Goal: Task Accomplishment & Management: Manage account settings

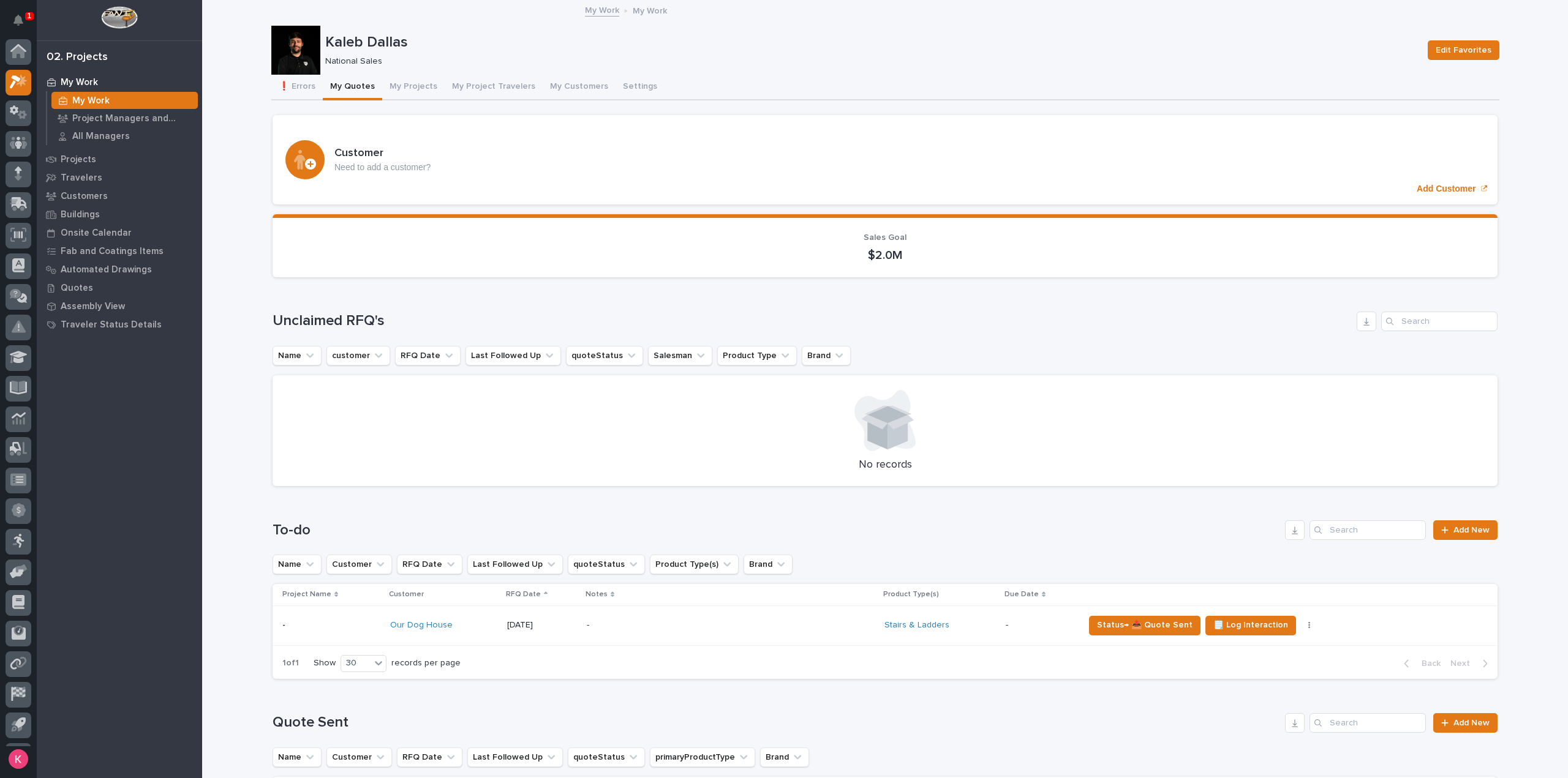
scroll to position [27, 0]
click at [345, 89] on button "My Quotes" at bounding box center [352, 88] width 59 height 26
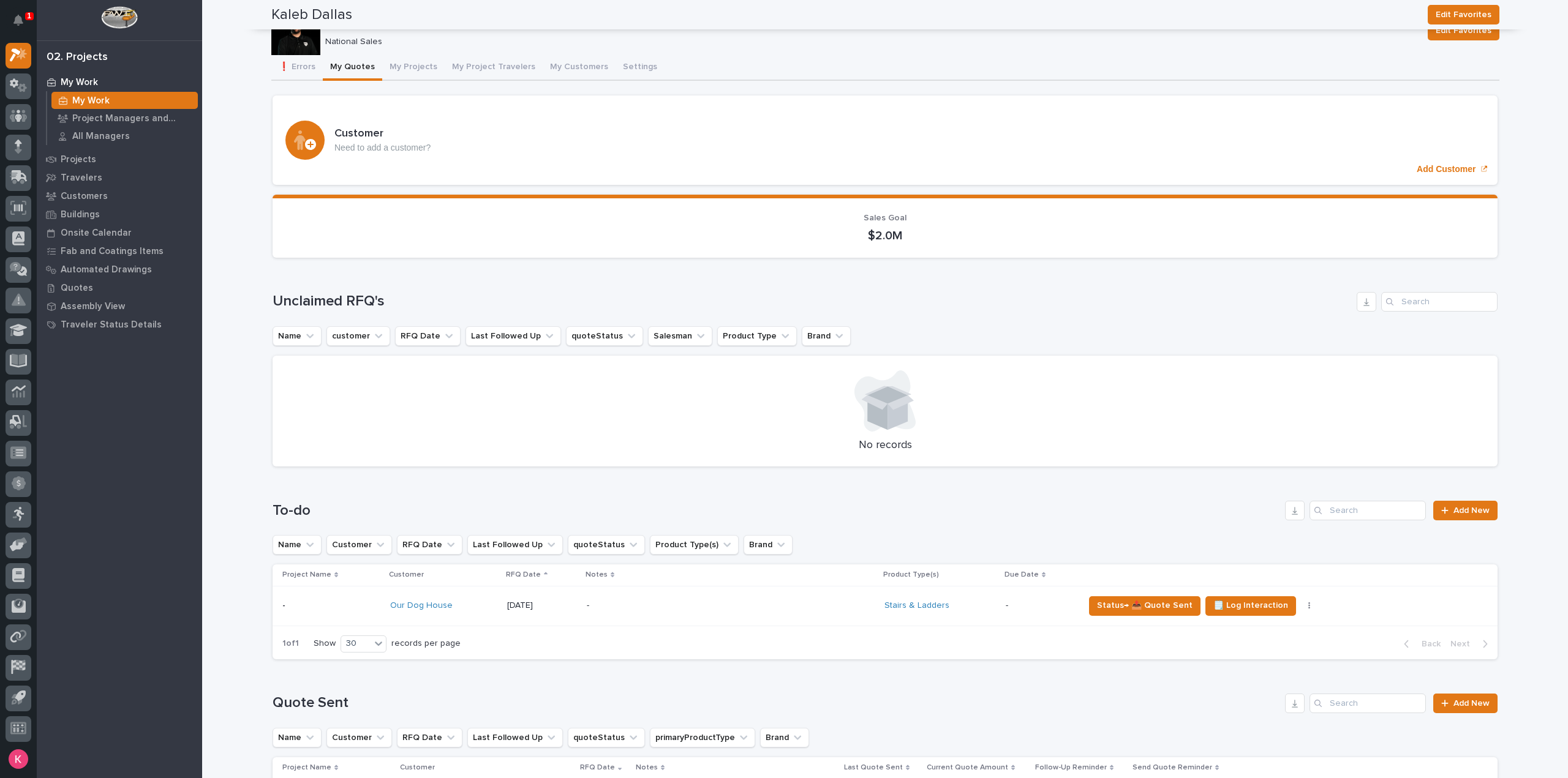
scroll to position [0, 0]
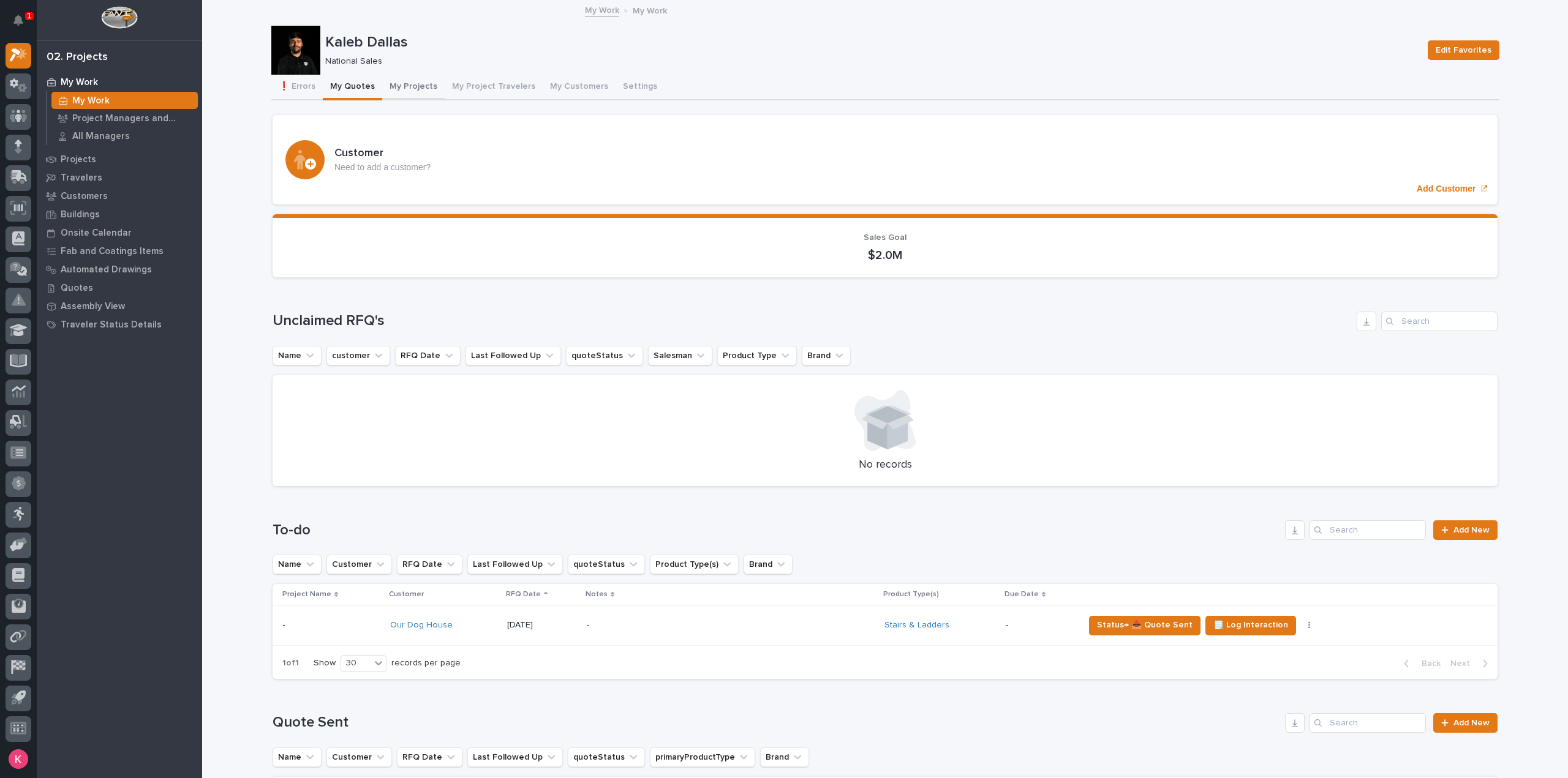
click at [390, 99] on button "My Projects" at bounding box center [413, 88] width 62 height 26
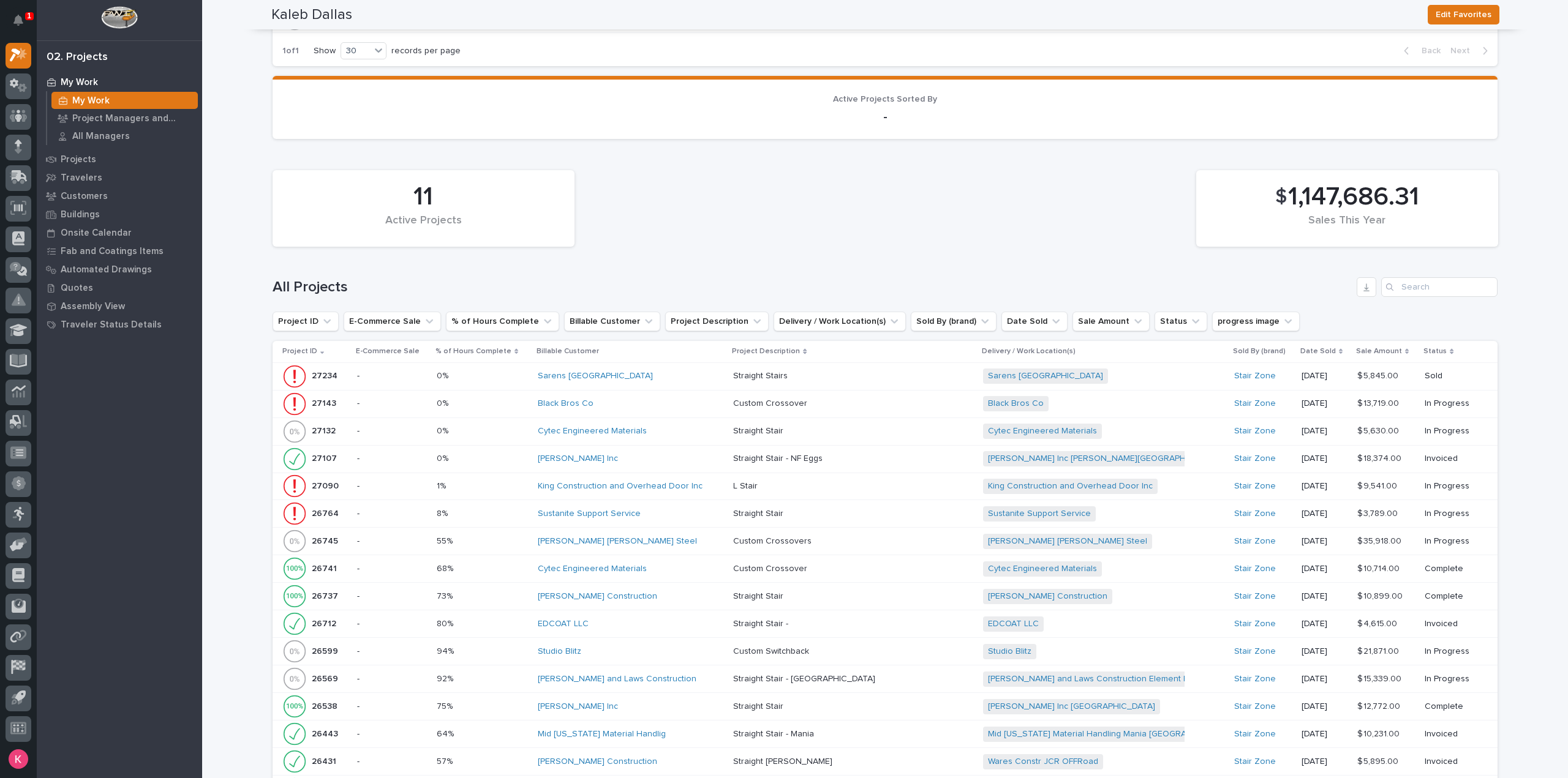
scroll to position [1163, 0]
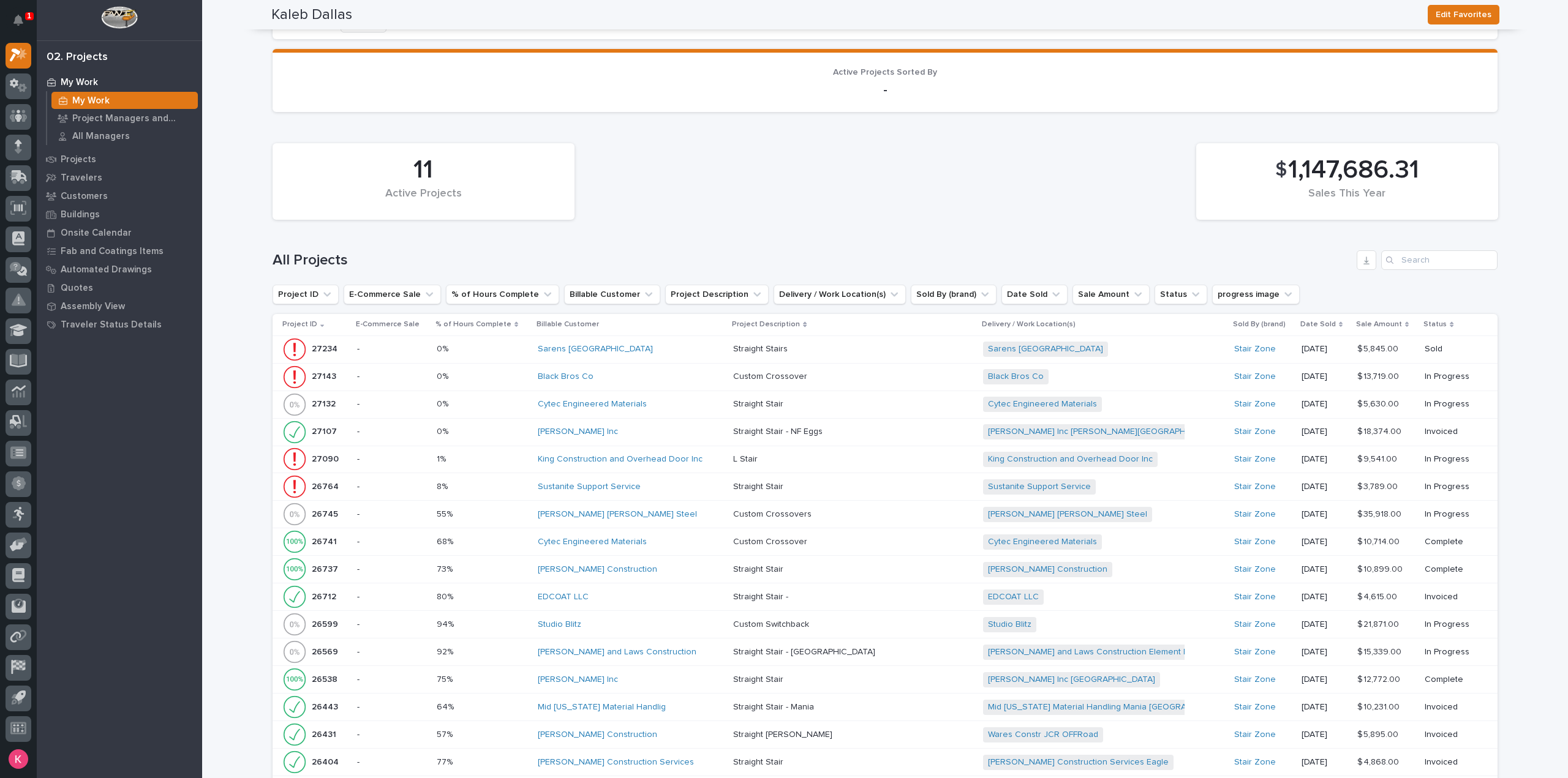
click at [626, 426] on div "[PERSON_NAME] Inc" at bounding box center [630, 431] width 185 height 10
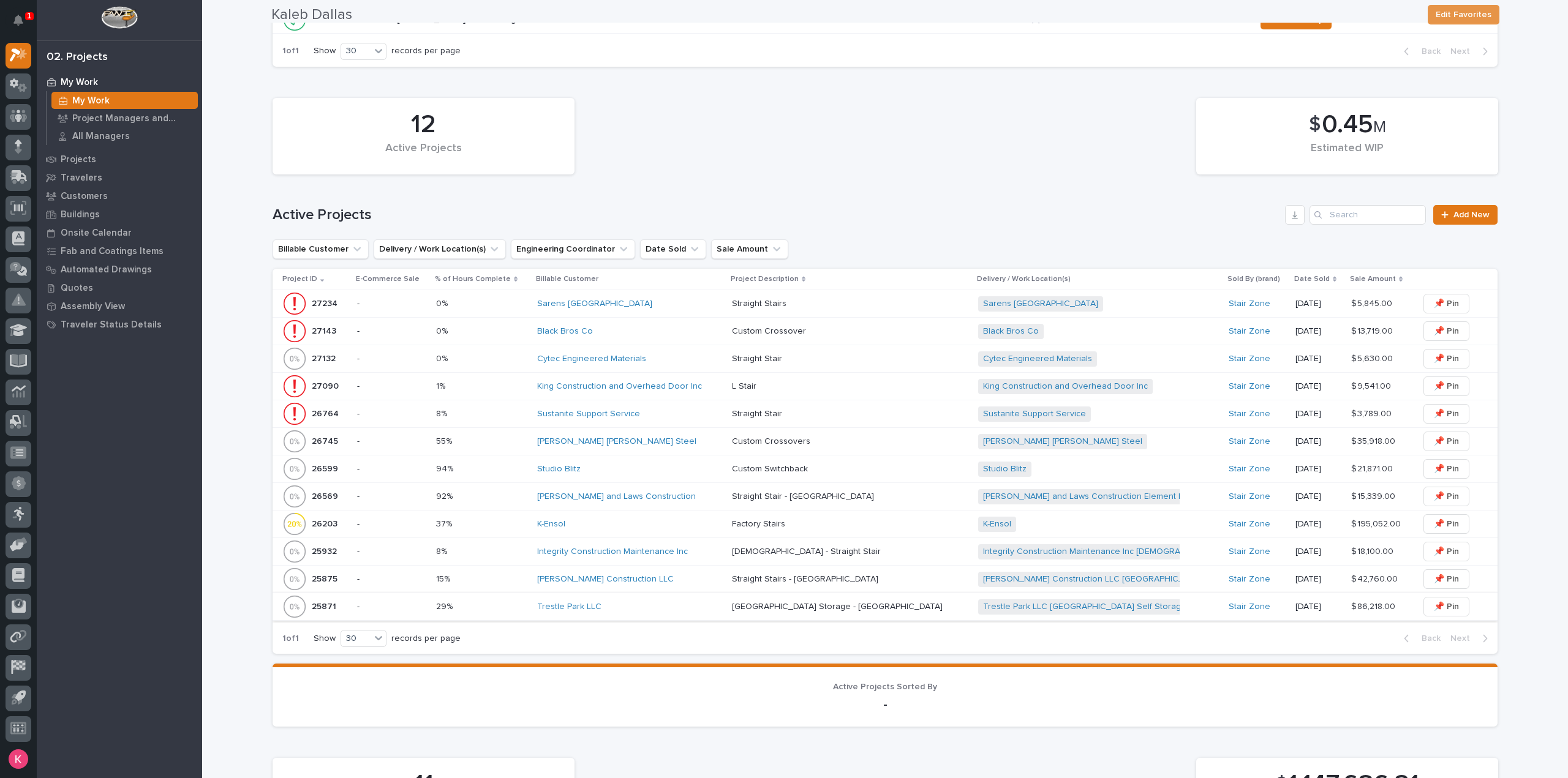
scroll to position [551, 0]
click at [647, 594] on div "Trestle Park LLC" at bounding box center [629, 605] width 185 height 20
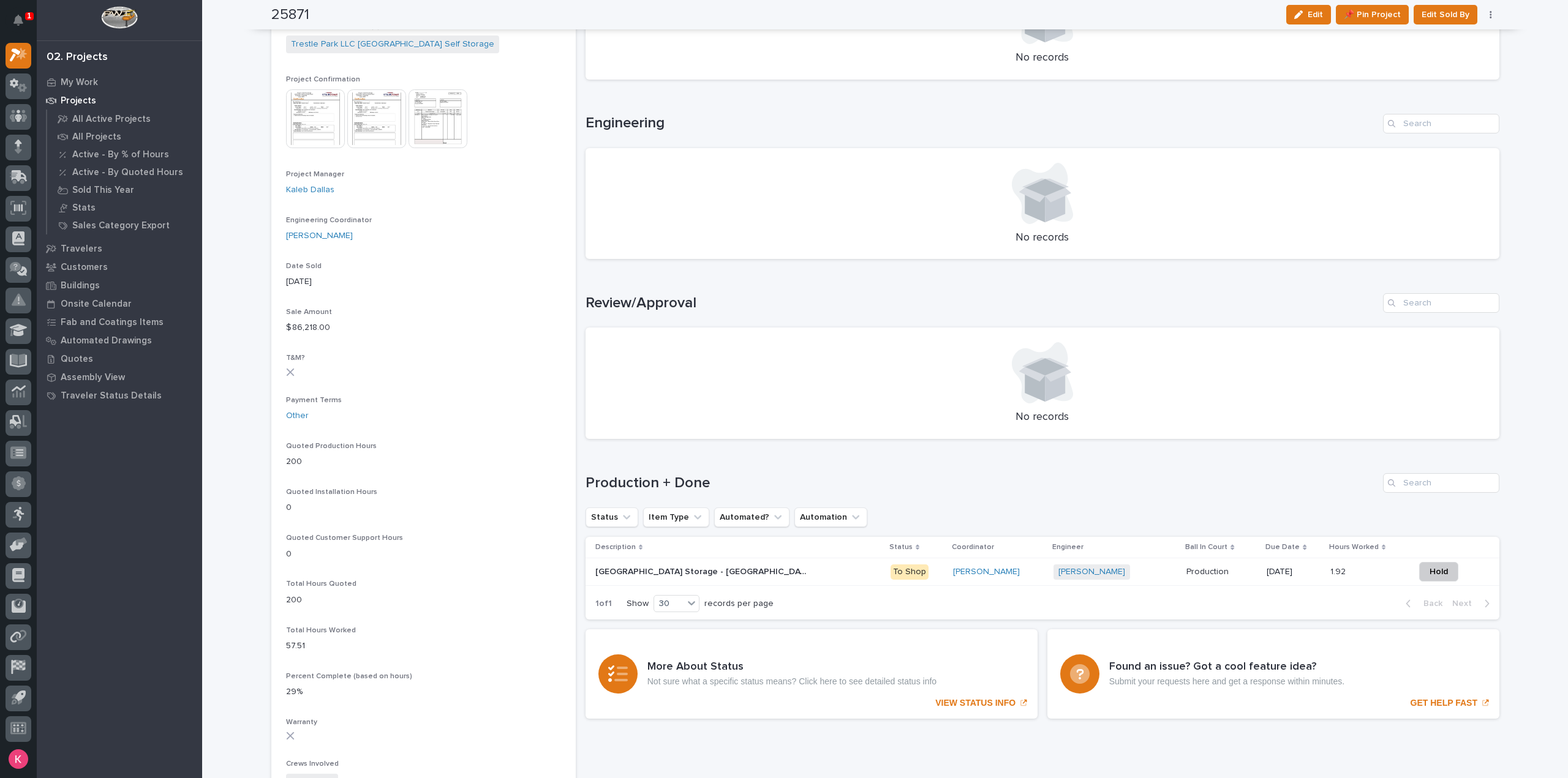
scroll to position [61, 0]
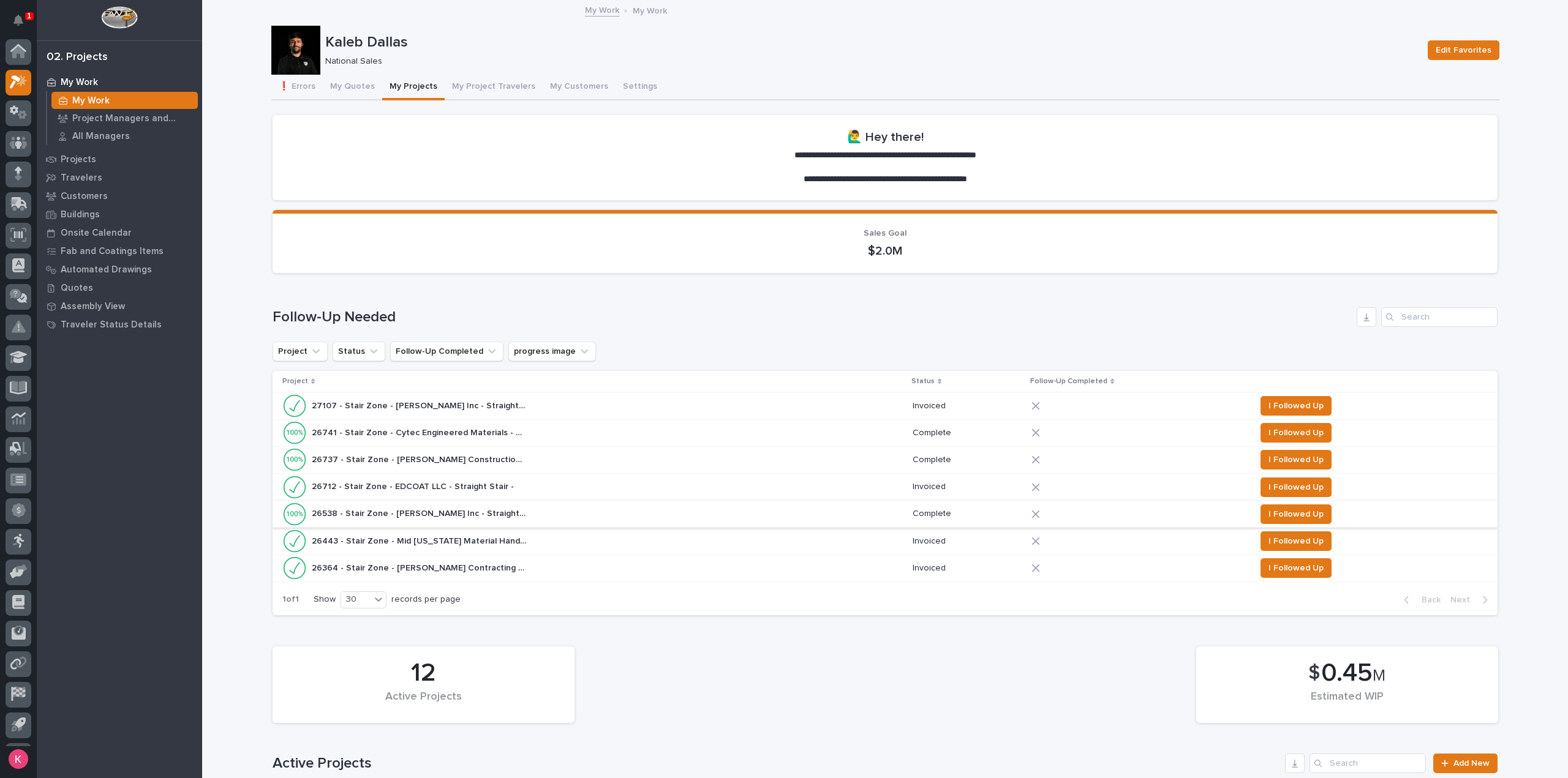
scroll to position [27, 0]
click at [661, 540] on div "26443 - Stair Zone - Mid [US_STATE] Material Handlig - Straight Stair - Mania 2…" at bounding box center [592, 541] width 620 height 25
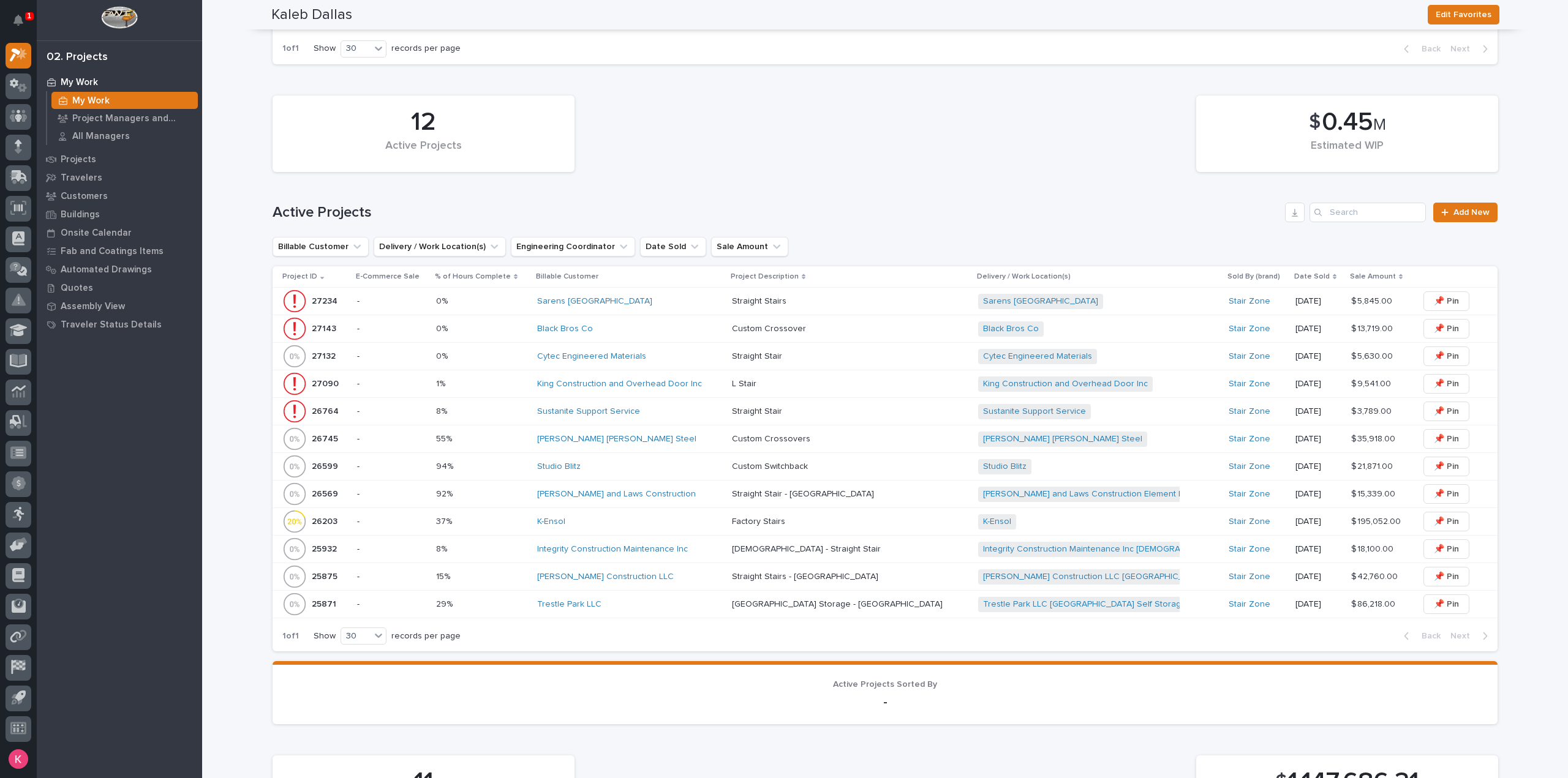
click at [704, 572] on div "[PERSON_NAME] Construction LLC" at bounding box center [629, 576] width 185 height 10
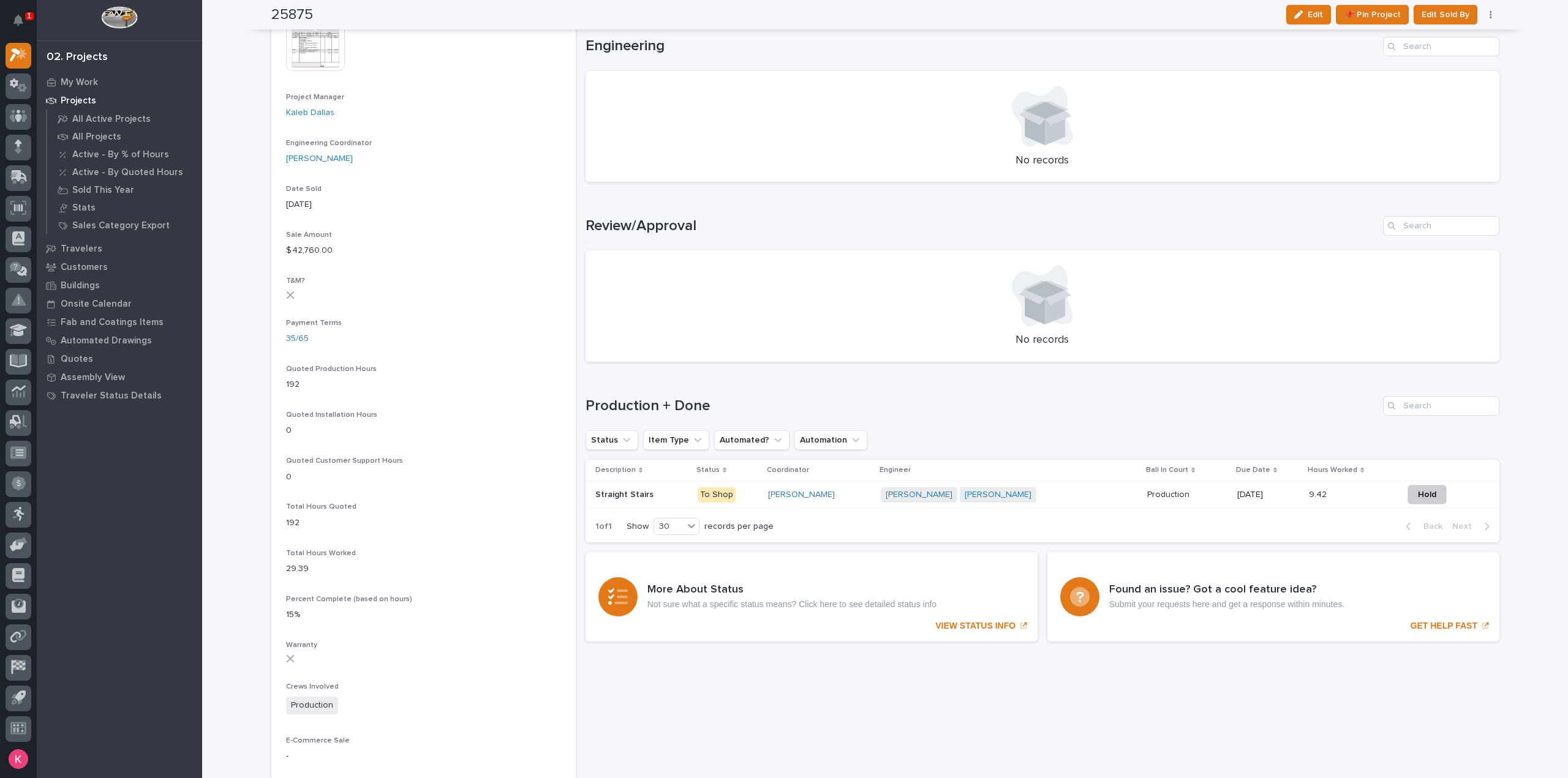
scroll to position [428, 0]
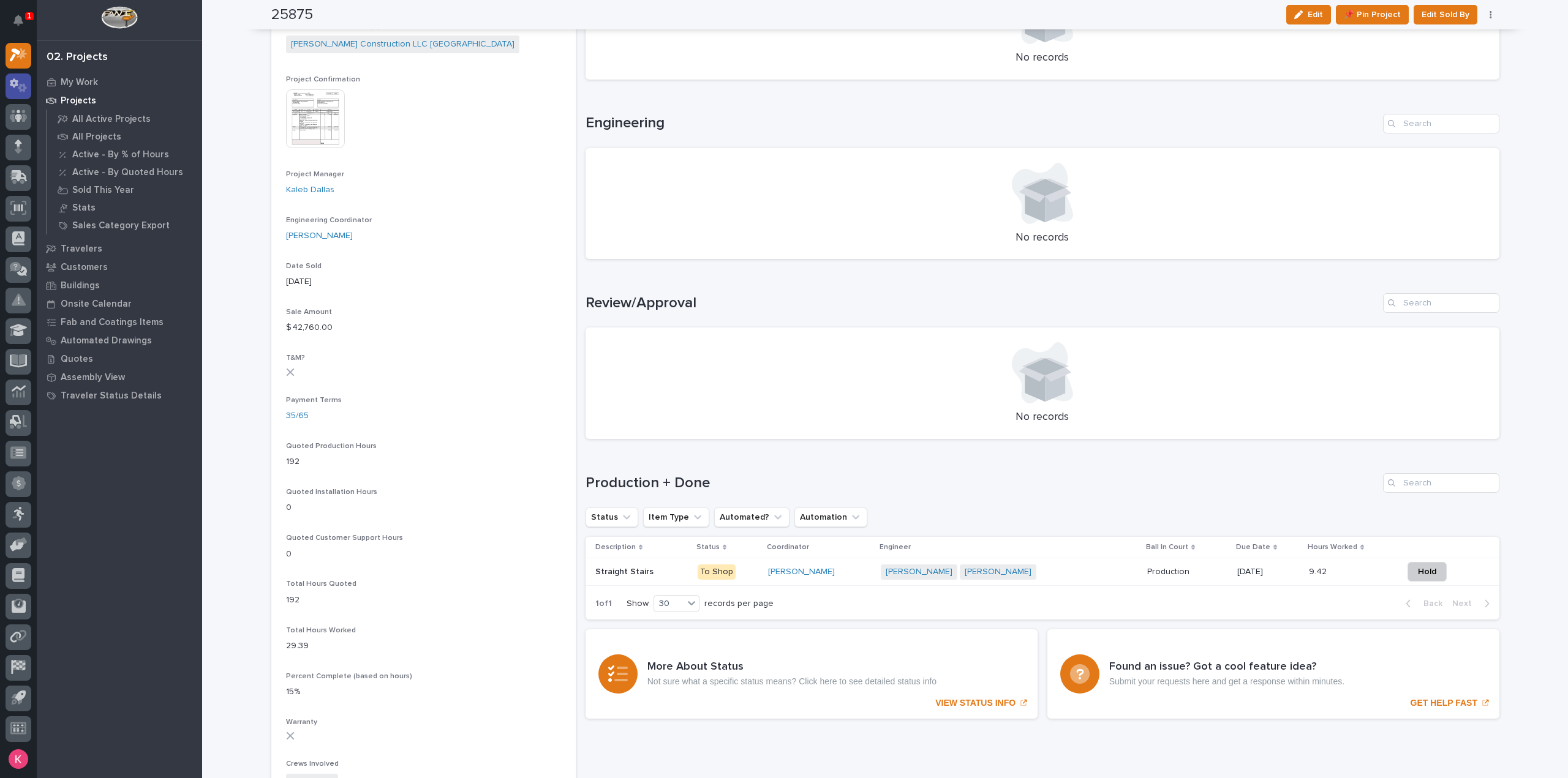
click at [16, 90] on icon at bounding box center [18, 85] width 17 height 14
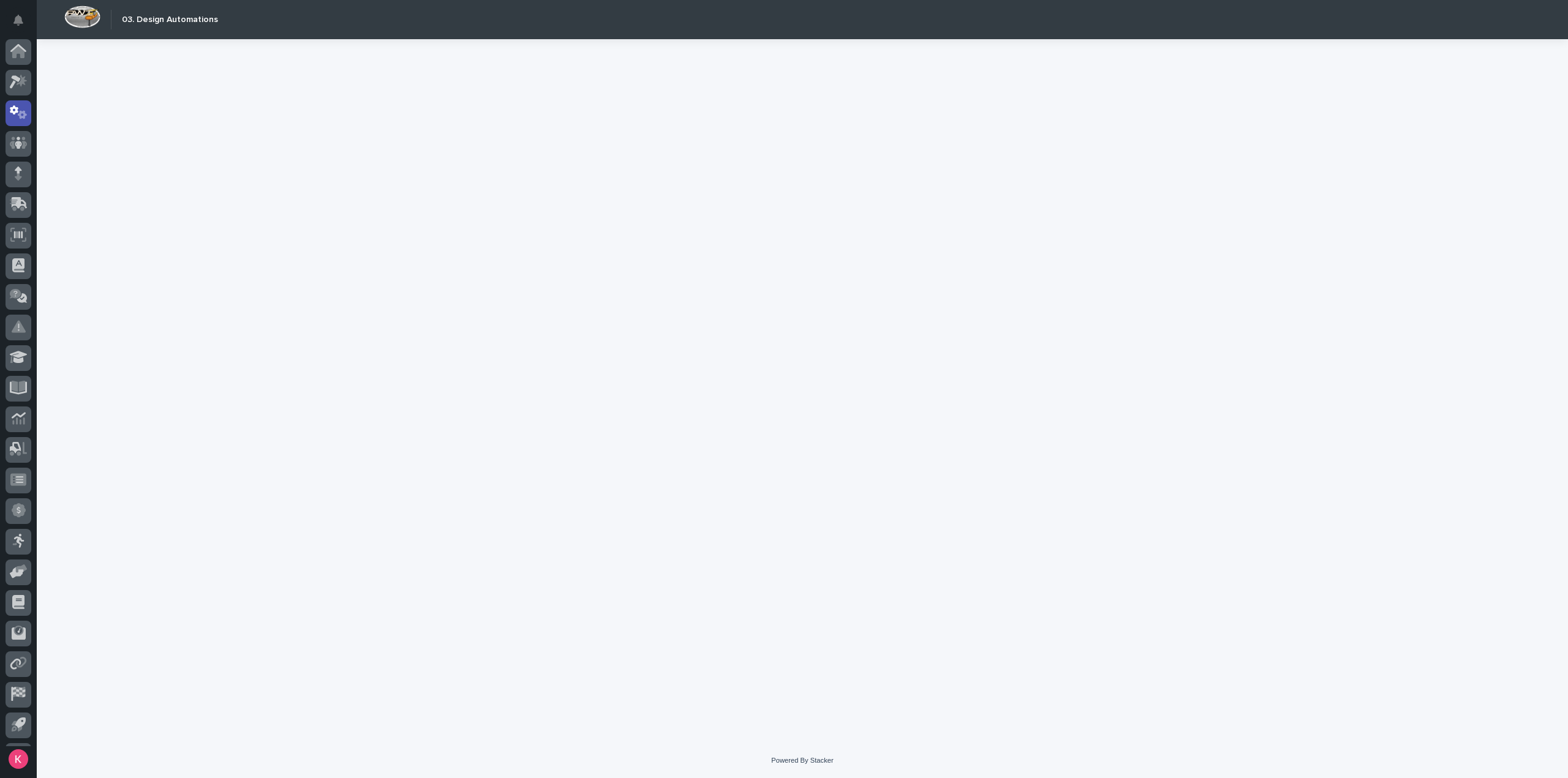
scroll to position [27, 0]
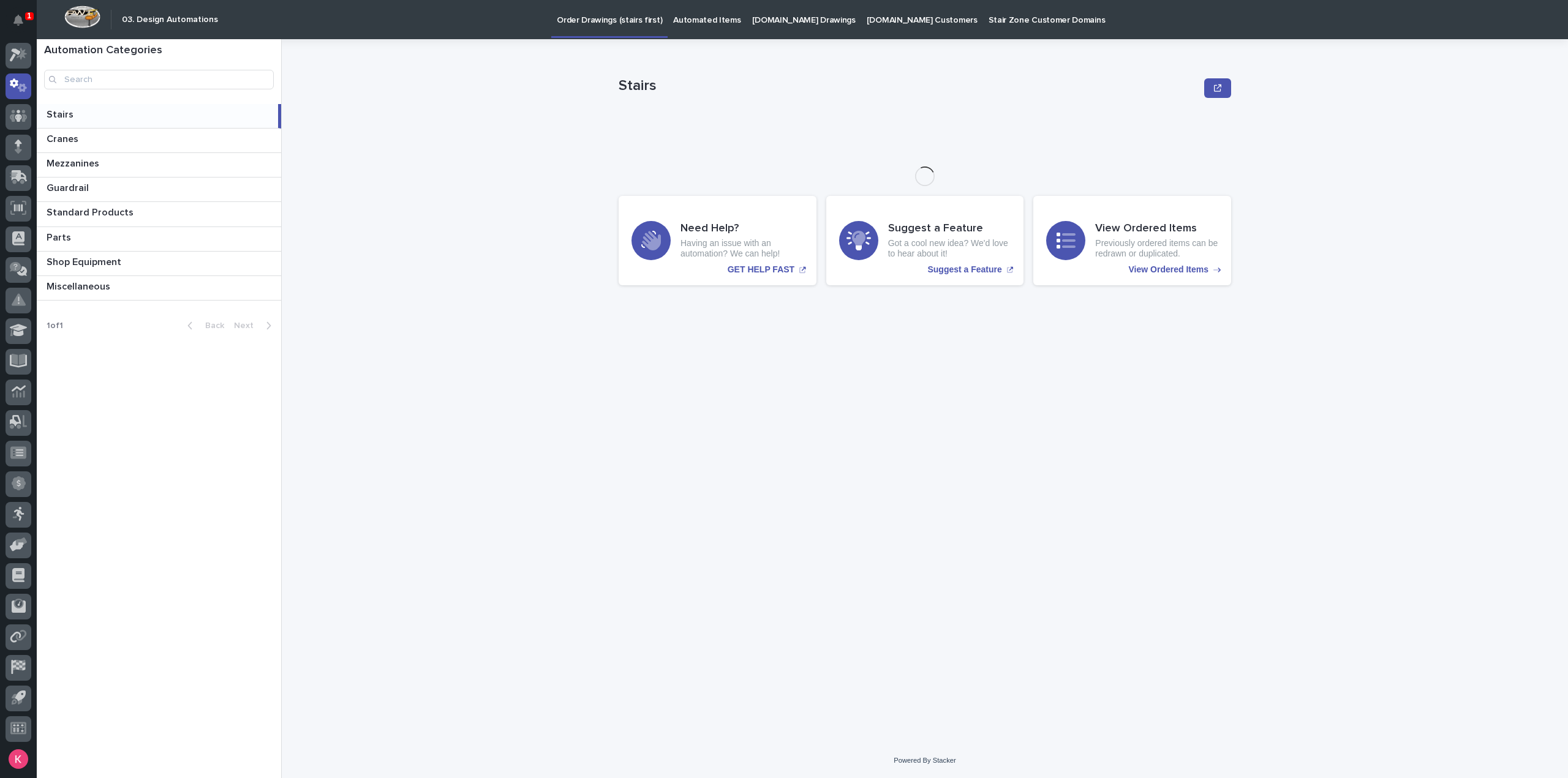
click at [733, 40] on div "Stairs Stairs Sorry, there was an error saving your record. Please try again. P…" at bounding box center [924, 391] width 613 height 704
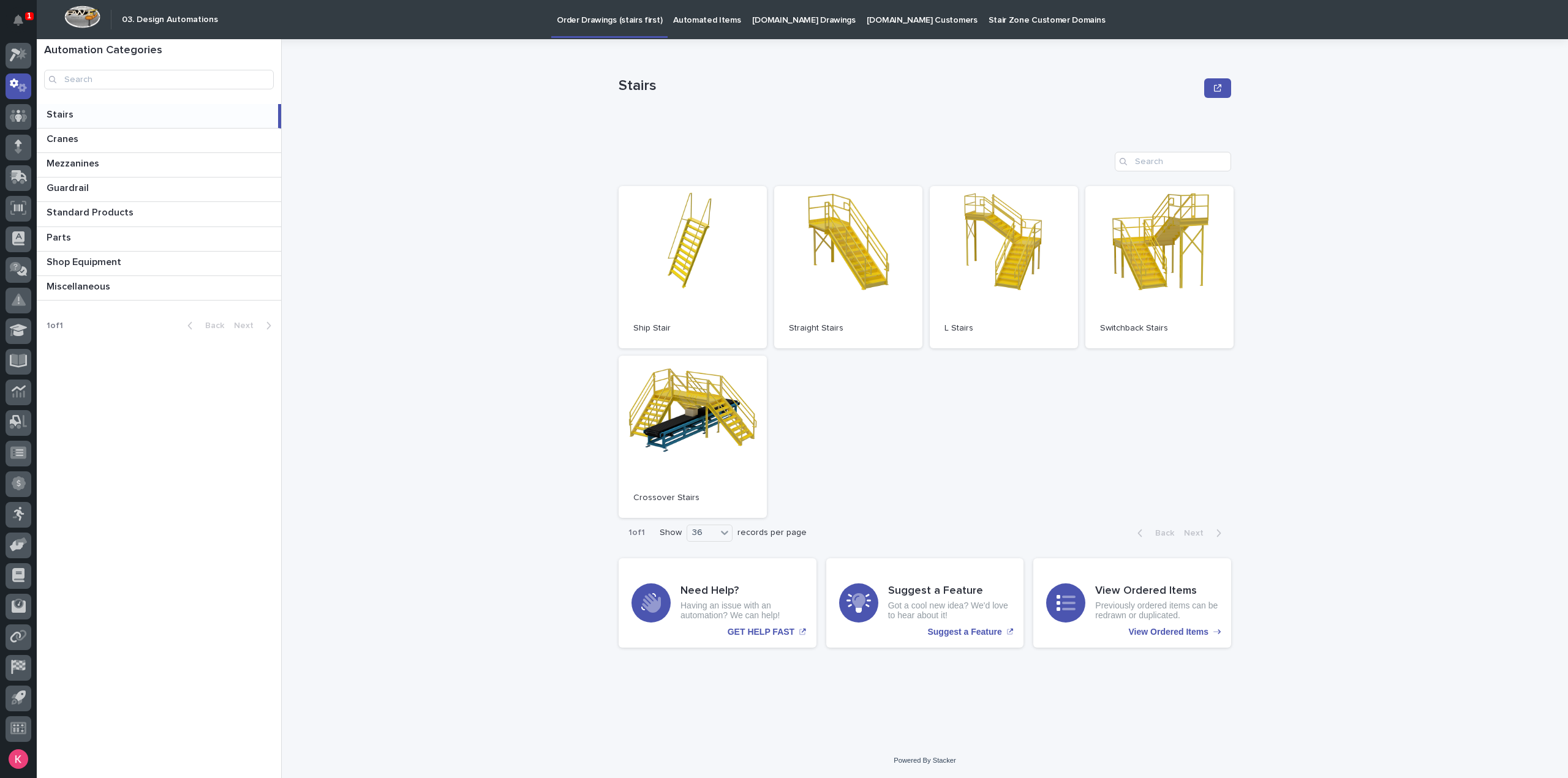
click at [757, 37] on link "[DOMAIN_NAME] Drawings" at bounding box center [803, 19] width 114 height 38
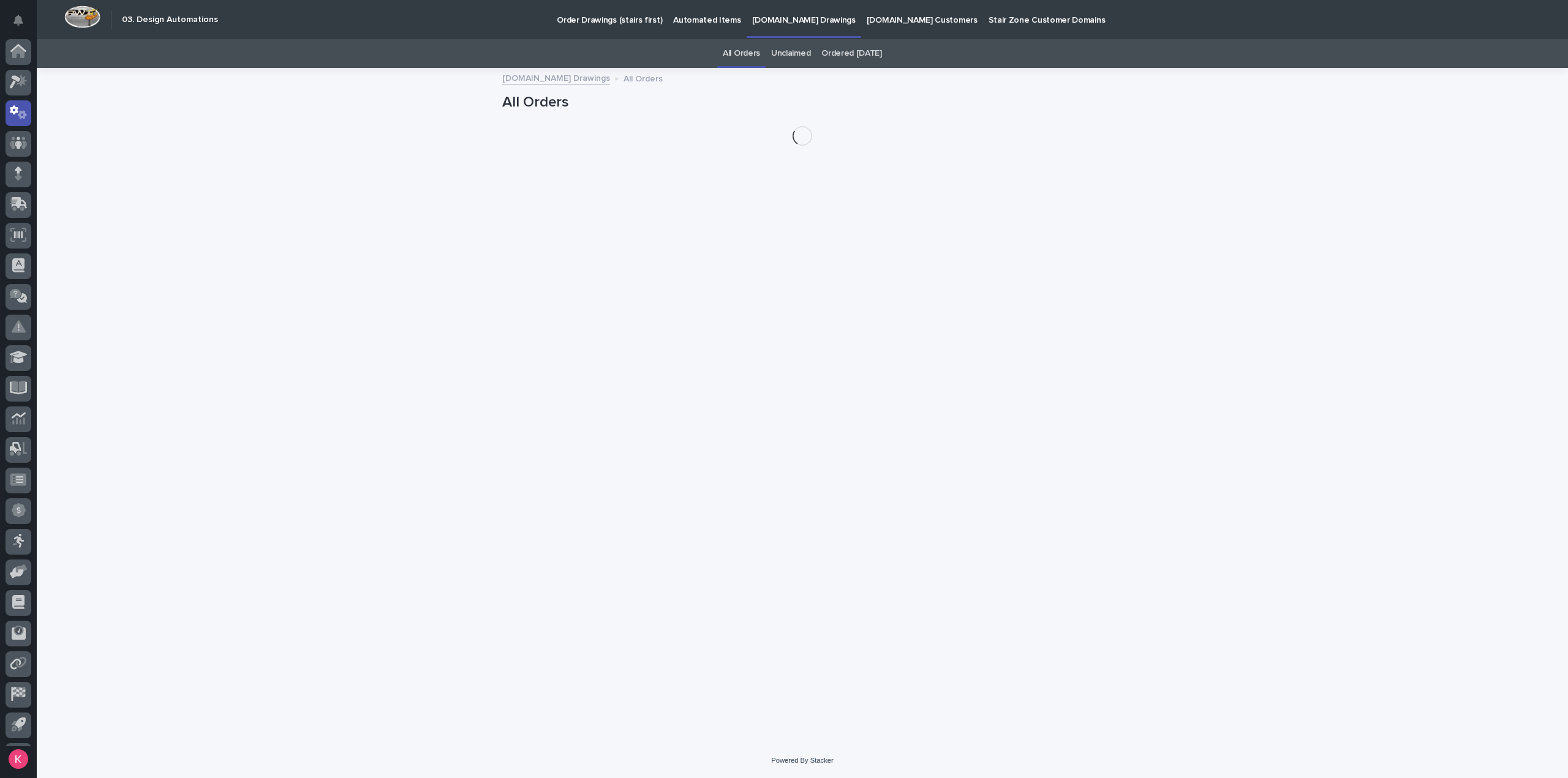
scroll to position [27, 0]
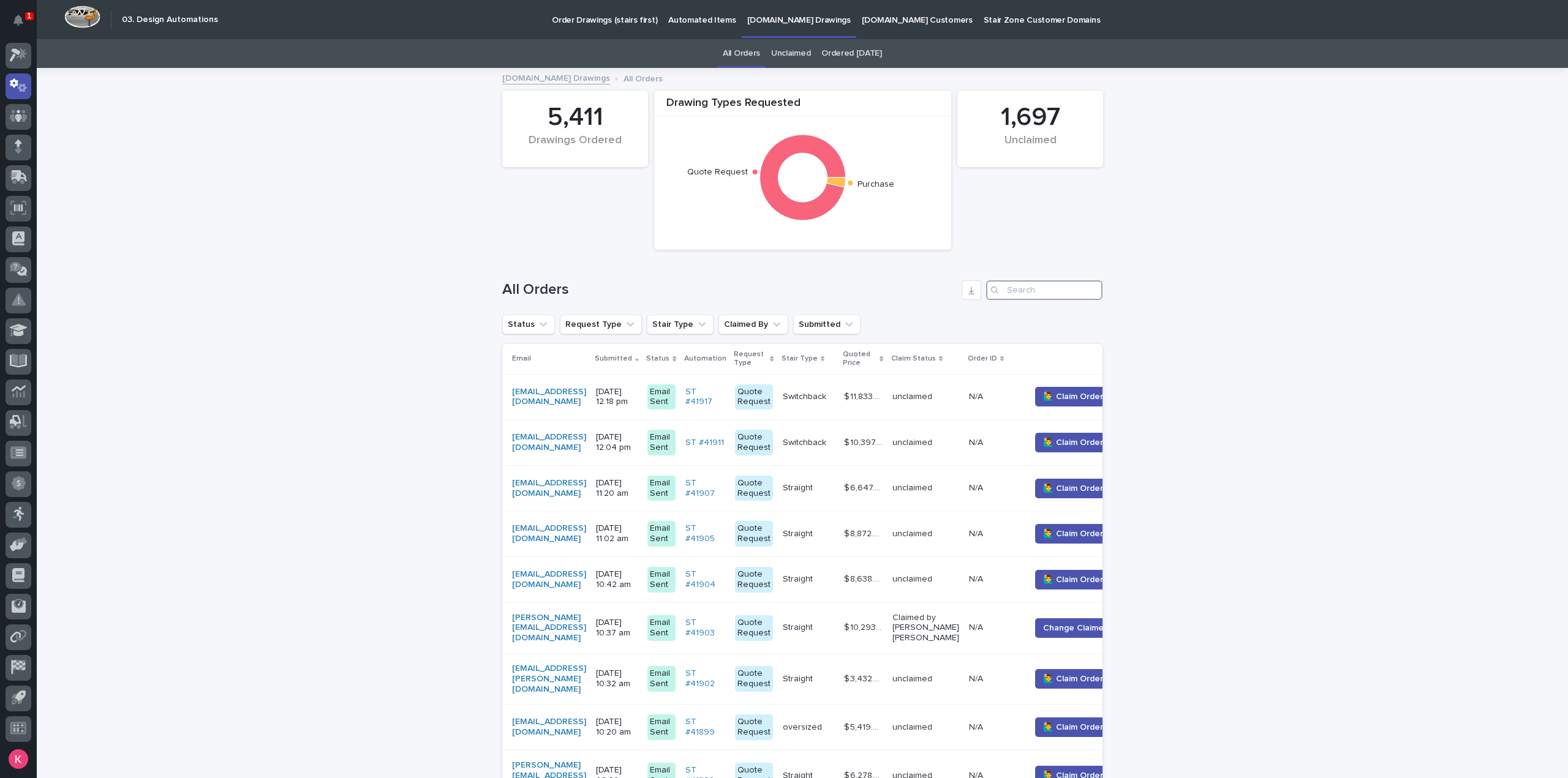
click at [1047, 292] on input "Search" at bounding box center [1044, 289] width 116 height 19
paste input "[EMAIL_ADDRESS][DOMAIN_NAME]"
type input "[EMAIL_ADDRESS][DOMAIN_NAME]"
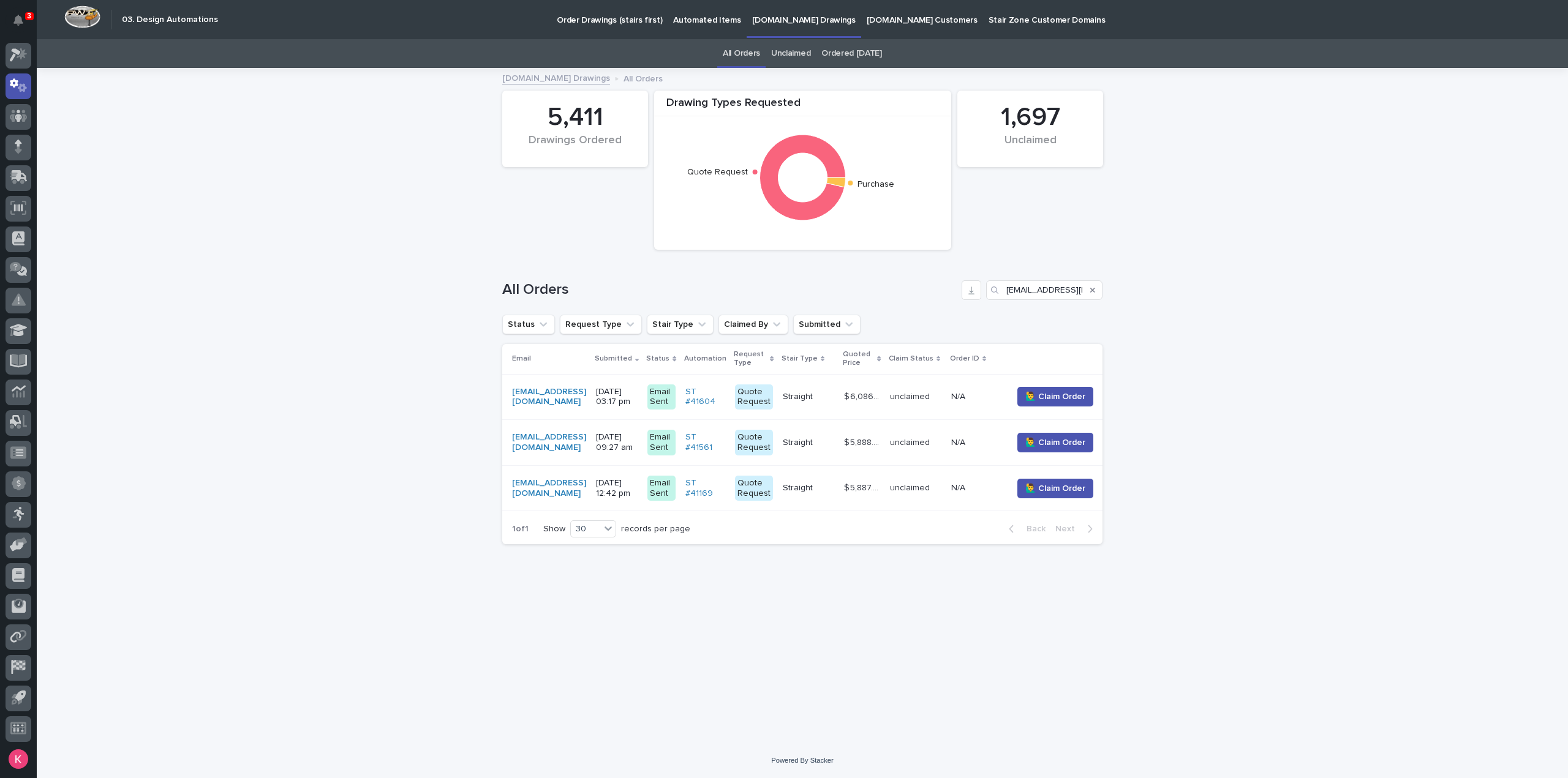
click at [909, 413] on td "unclaimed" at bounding box center [915, 397] width 61 height 46
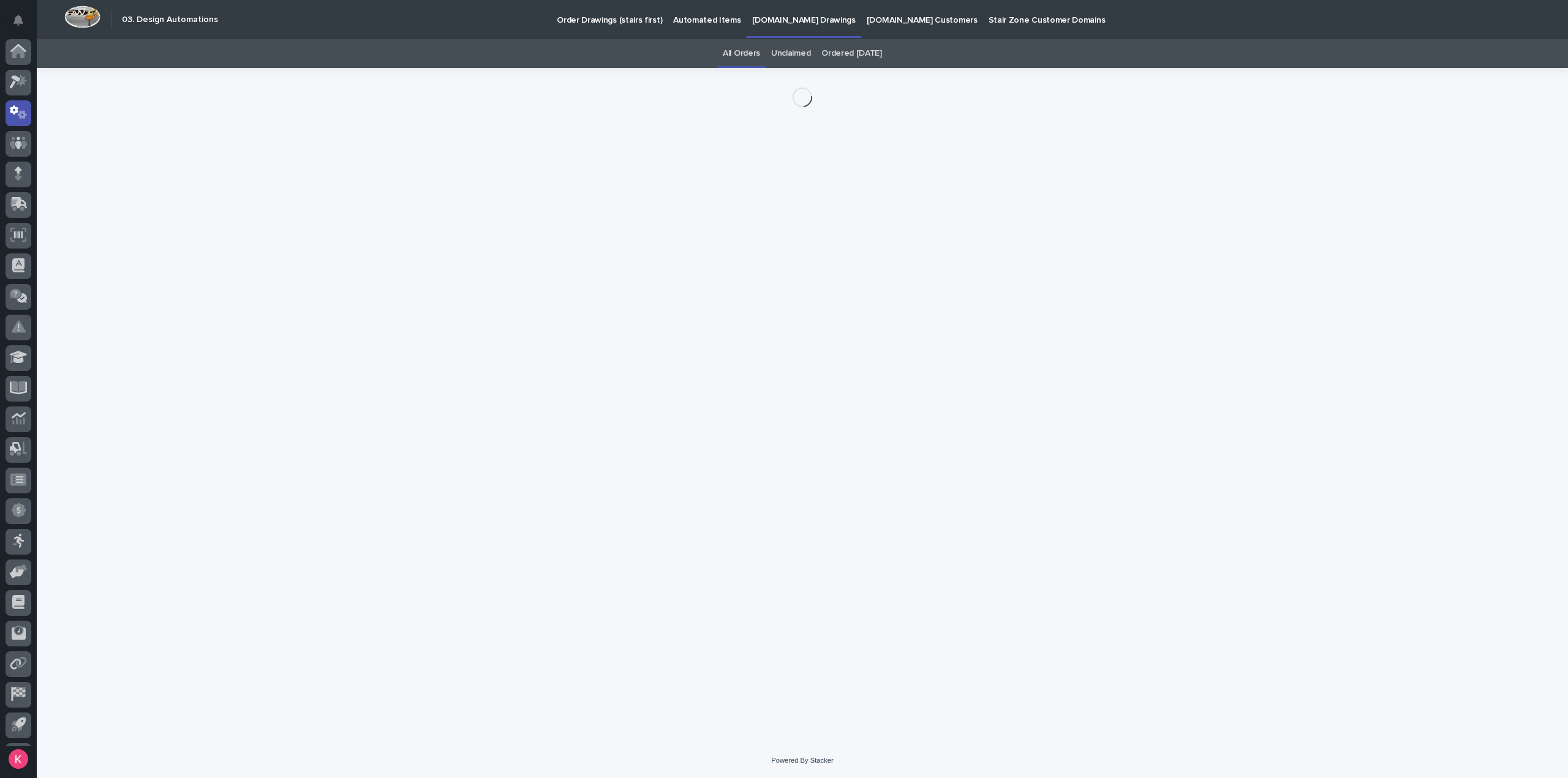
scroll to position [27, 0]
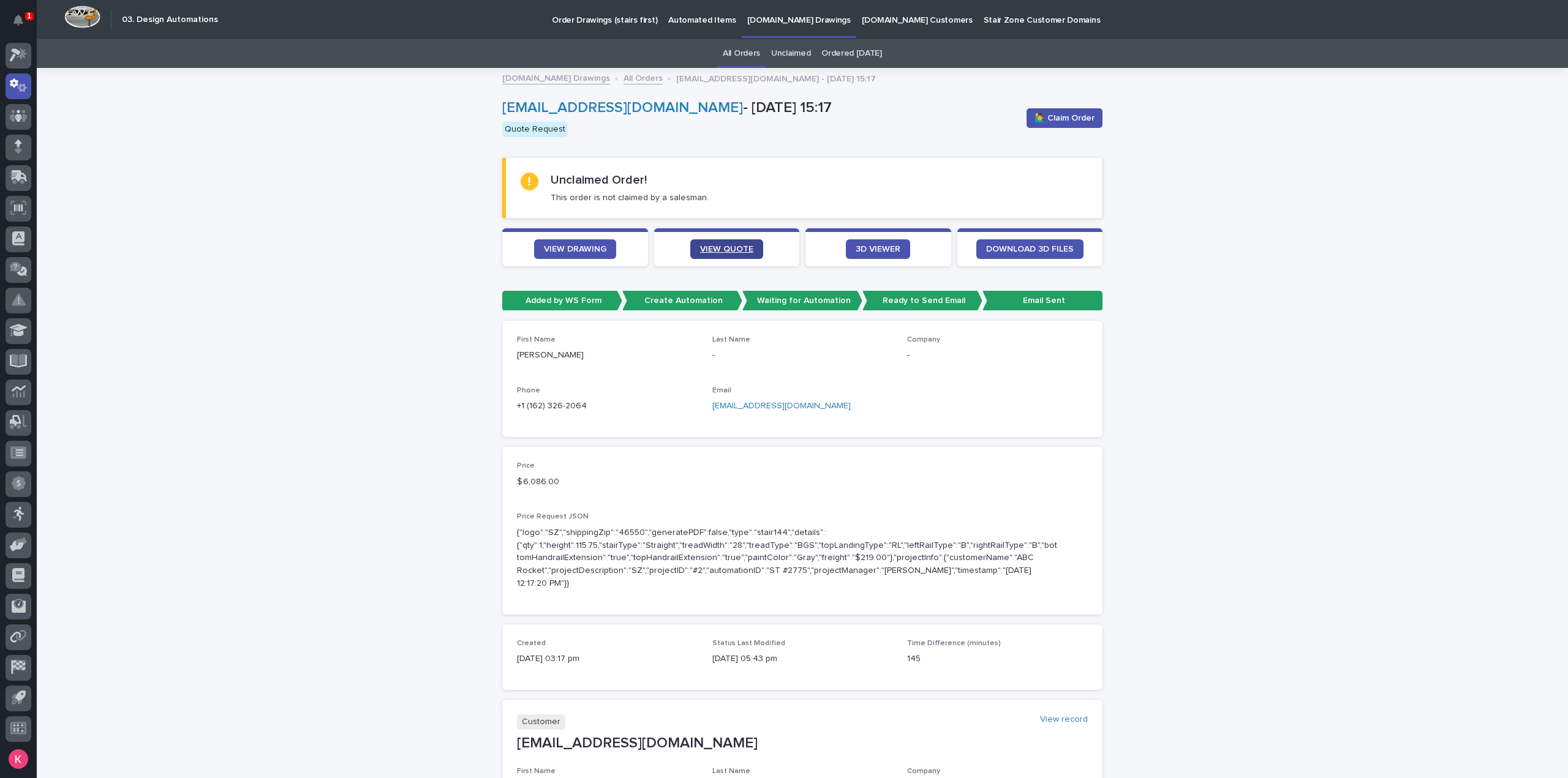
click at [692, 242] on link "VIEW QUOTE" at bounding box center [727, 248] width 73 height 19
click at [601, 252] on link "VIEW DRAWING" at bounding box center [575, 248] width 82 height 19
click at [1060, 118] on span "🙋‍♂️ Claim Order" at bounding box center [1065, 118] width 60 height 12
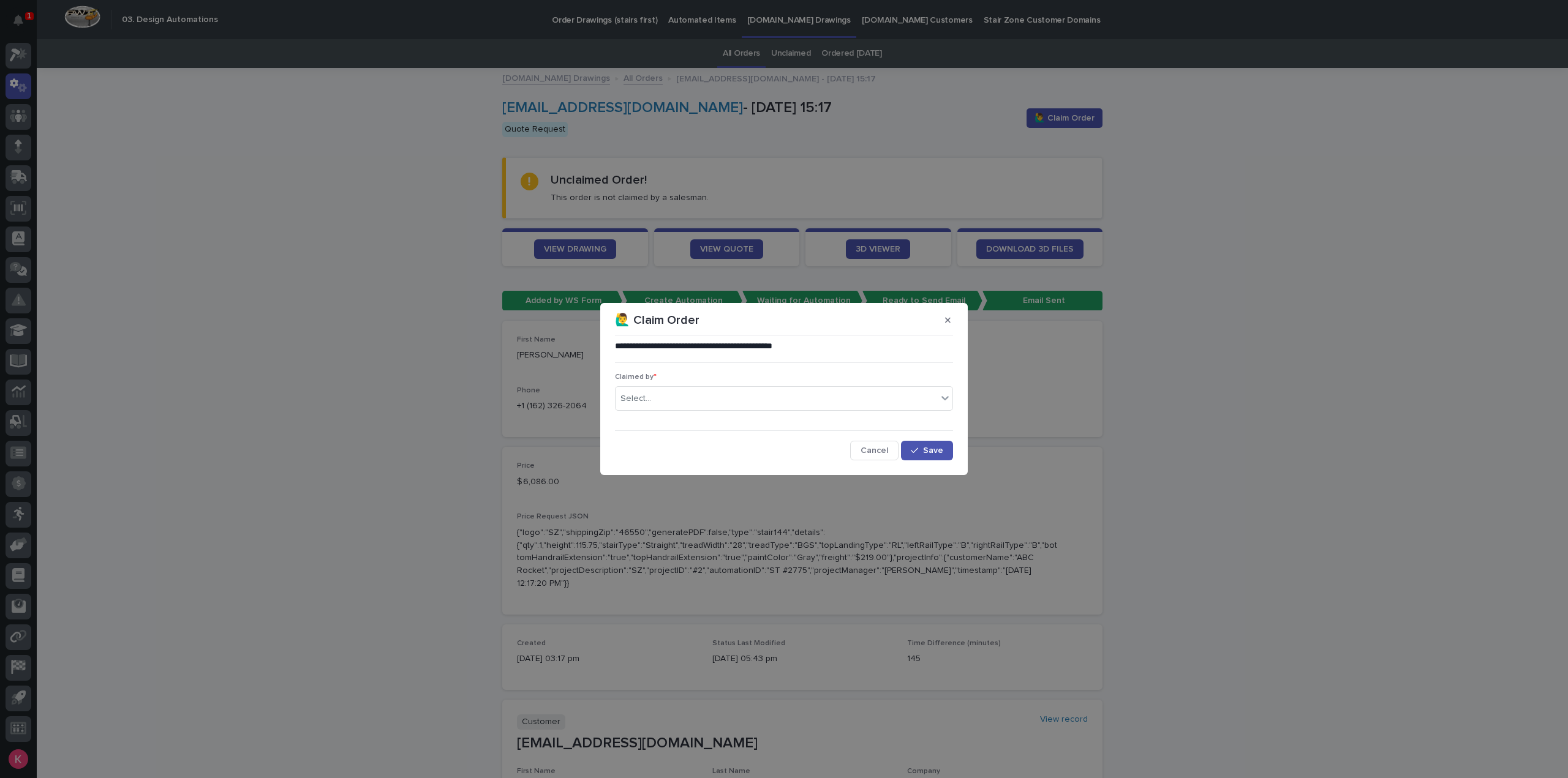
click at [694, 414] on div "Claimed by * Select..." at bounding box center [784, 396] width 338 height 47
click at [700, 401] on div "Select..." at bounding box center [776, 399] width 321 height 20
type input "**********"
click at [745, 425] on div "Kaleb Dallas" at bounding box center [784, 422] width 337 height 21
click at [923, 447] on div "button" at bounding box center [916, 450] width 12 height 8
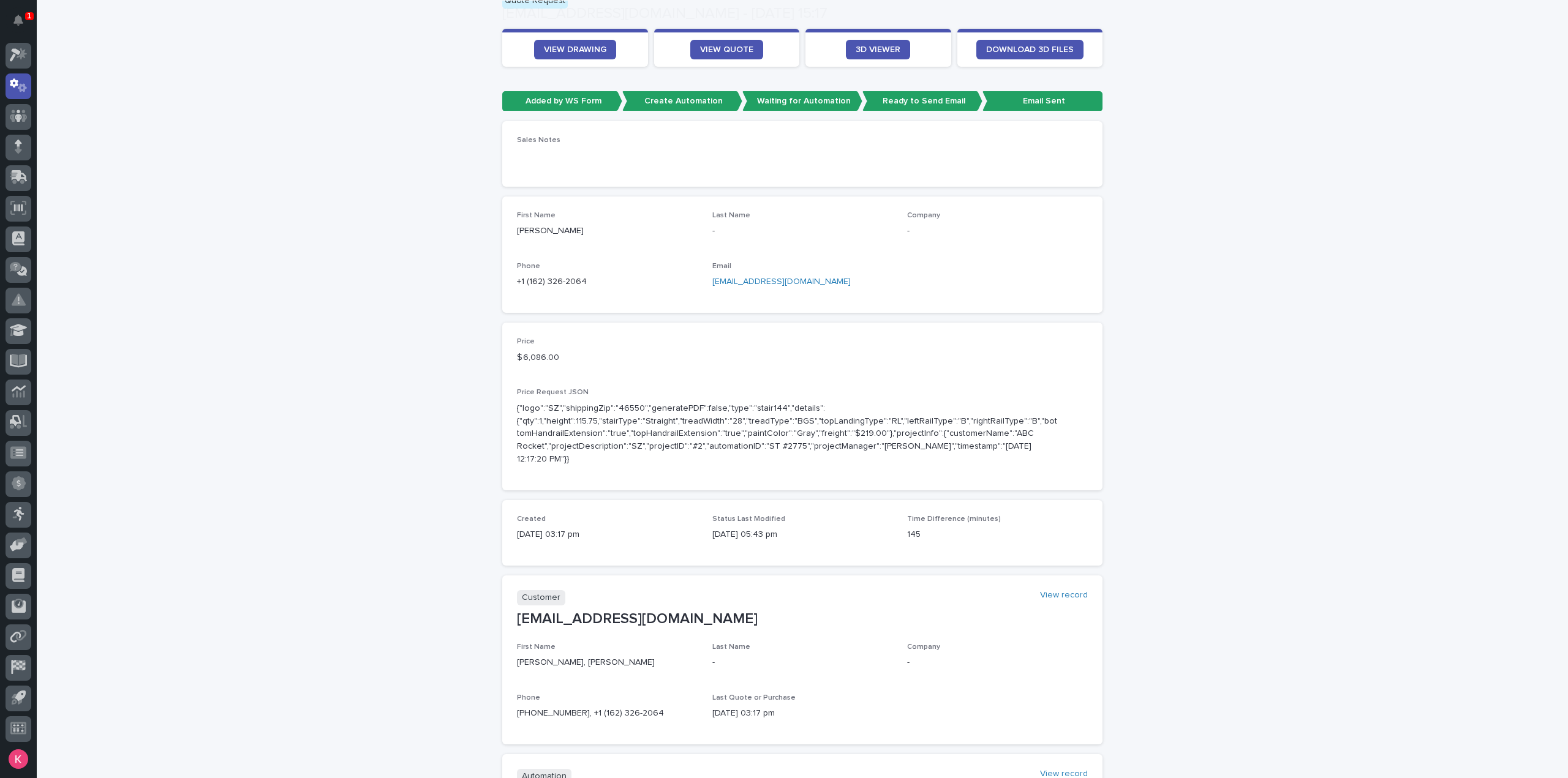
scroll to position [184, 0]
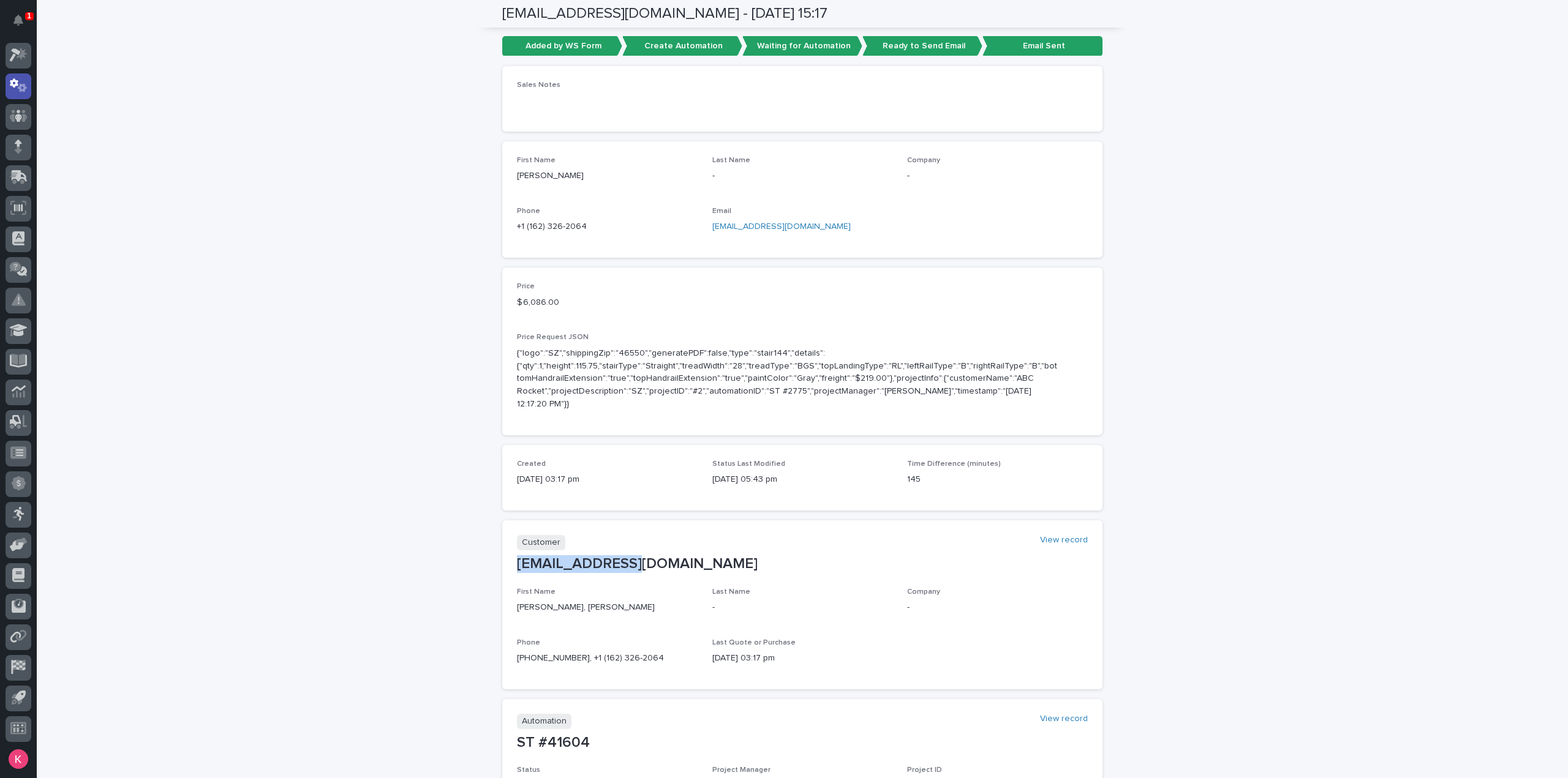
drag, startPoint x: 642, startPoint y: 546, endPoint x: 482, endPoint y: 551, distance: 160.1
click at [482, 551] on div "Loading... Saving… Loading... Saving… [EMAIL_ADDRESS][DOMAIN_NAME] - [DATE] 15:…" at bounding box center [802, 462] width 1531 height 1153
copy p "[EMAIL_ADDRESS][DOMAIN_NAME]"
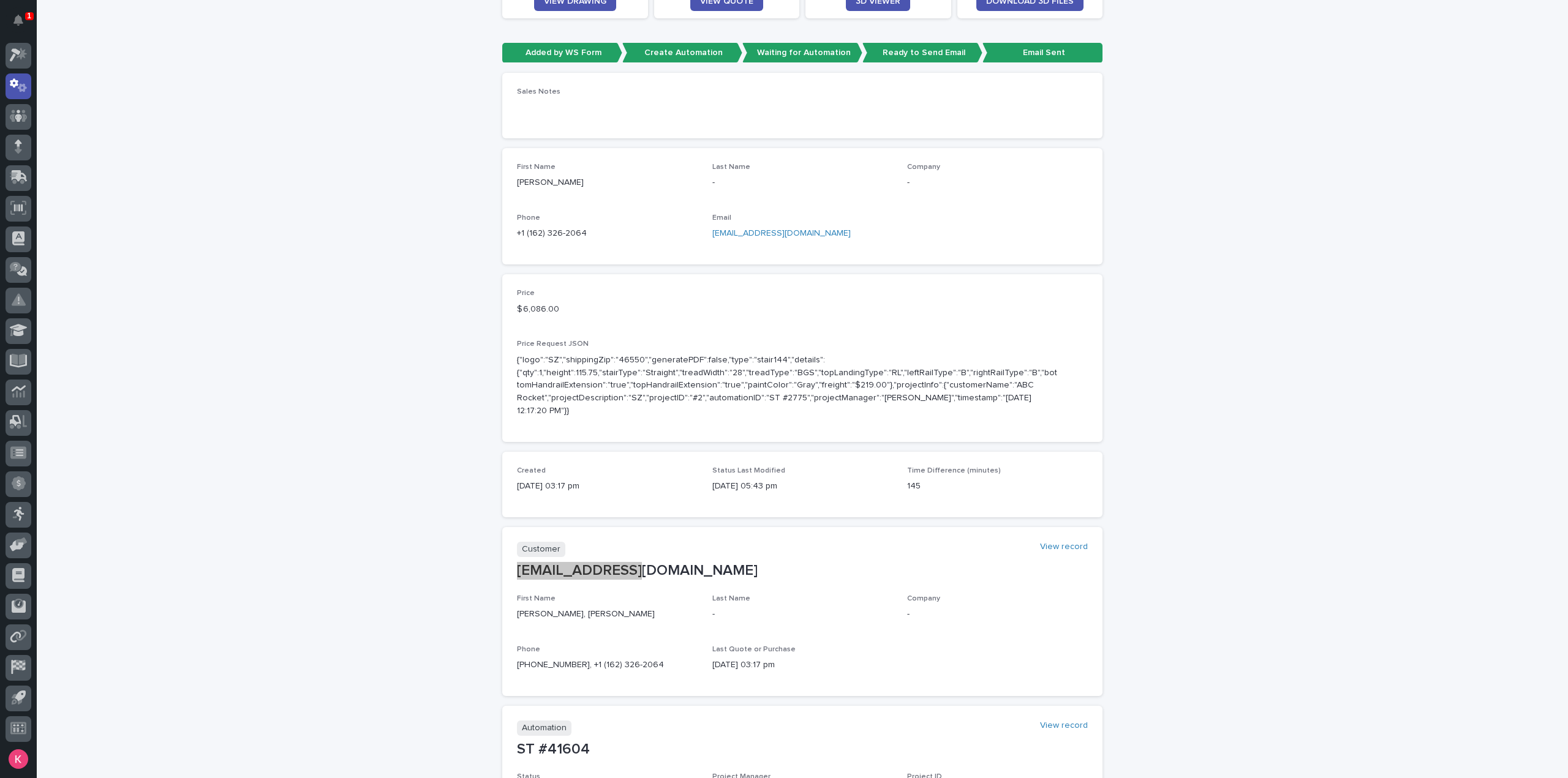
scroll to position [306, 0]
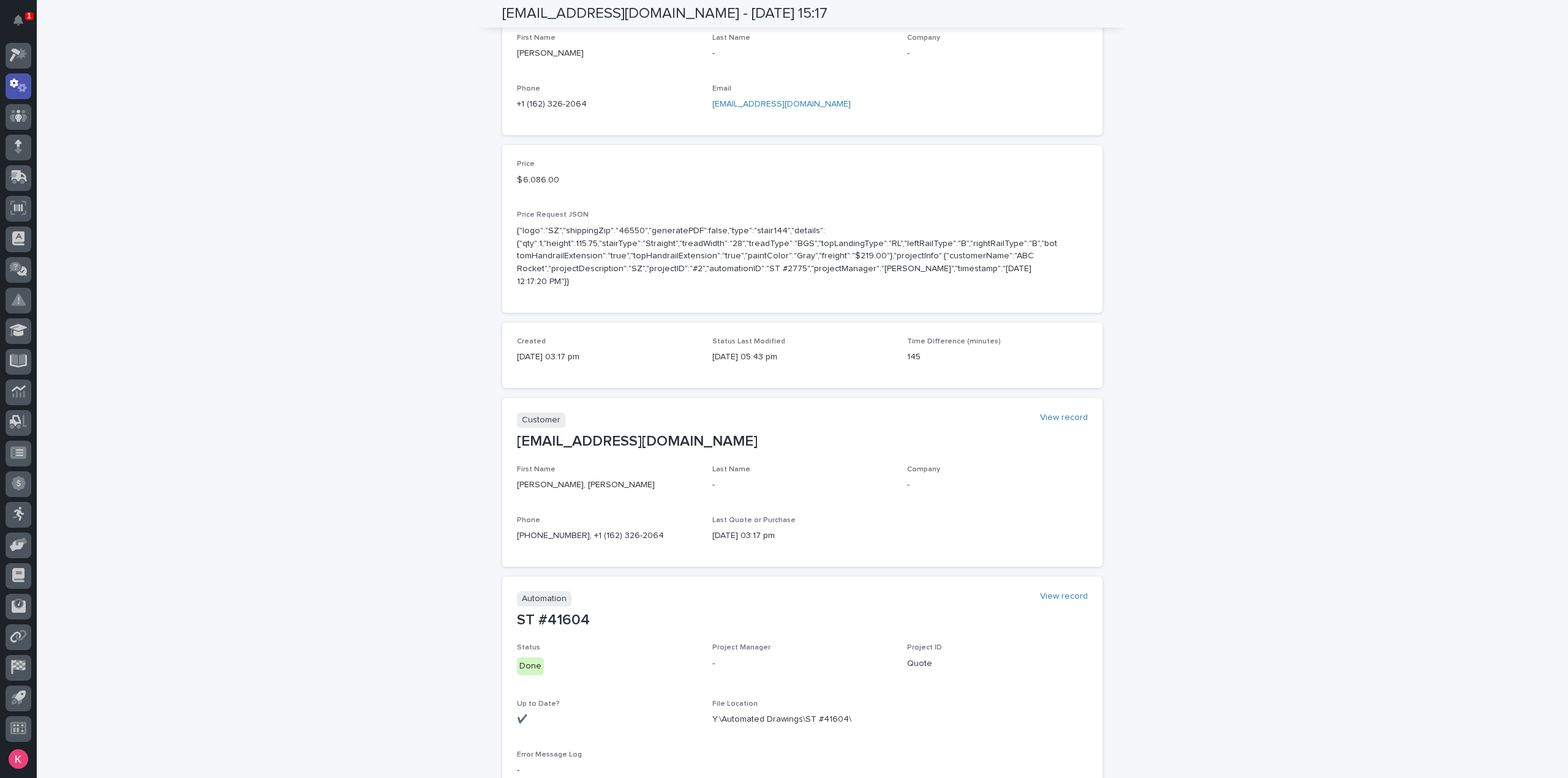
drag, startPoint x: 79, startPoint y: 102, endPoint x: 84, endPoint y: 97, distance: 7.1
click at [79, 101] on div "Loading... Saving… Loading... Saving… [EMAIL_ADDRESS][DOMAIN_NAME] - [DATE] 15:…" at bounding box center [802, 339] width 1531 height 1153
click at [21, 29] on button "Notifications" at bounding box center [18, 20] width 26 height 26
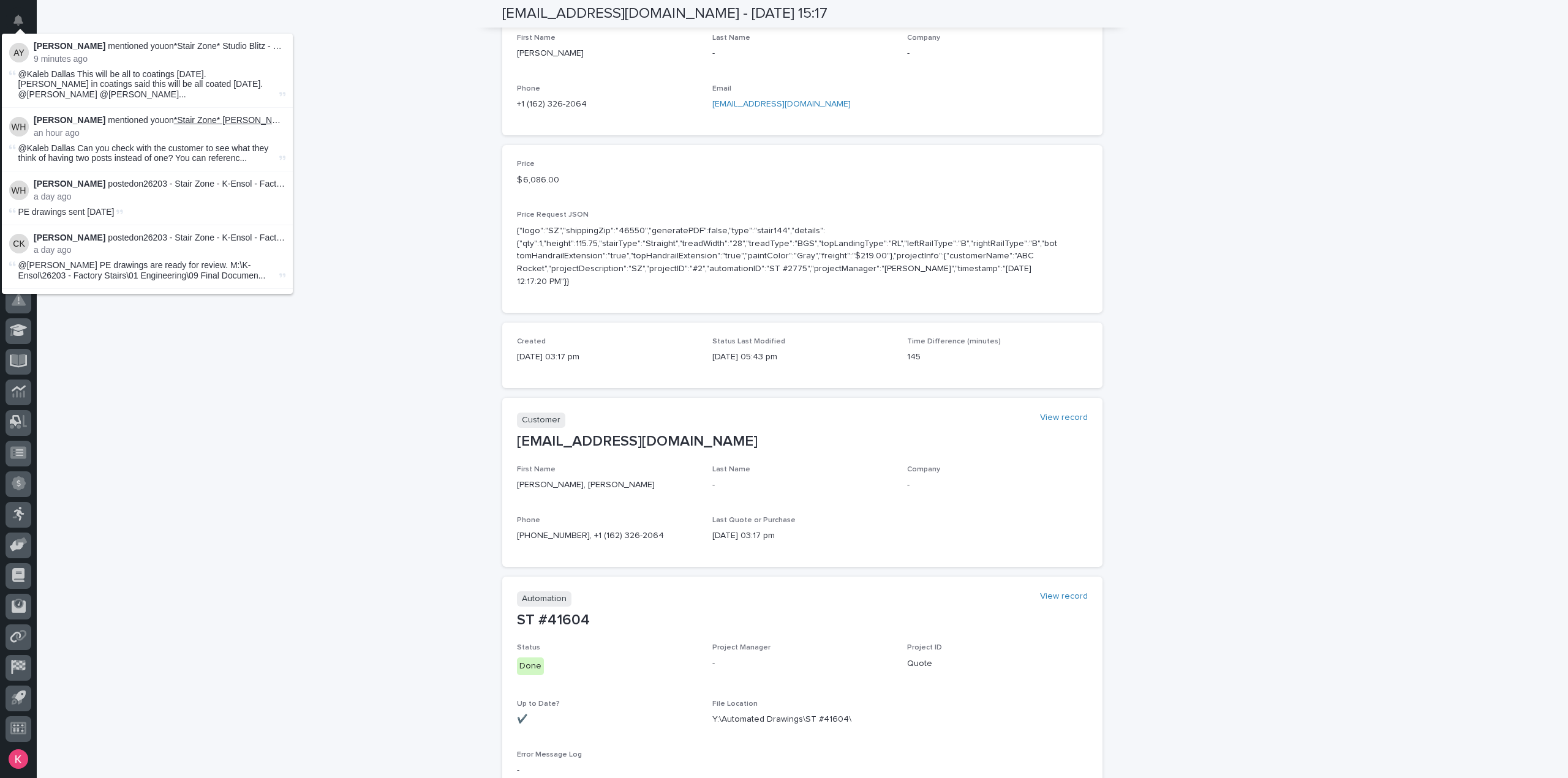
click at [211, 115] on link "*Stair Zone* [PERSON_NAME] and Laws Construction - Element Hotel - Straight Sta…" at bounding box center [385, 120] width 425 height 10
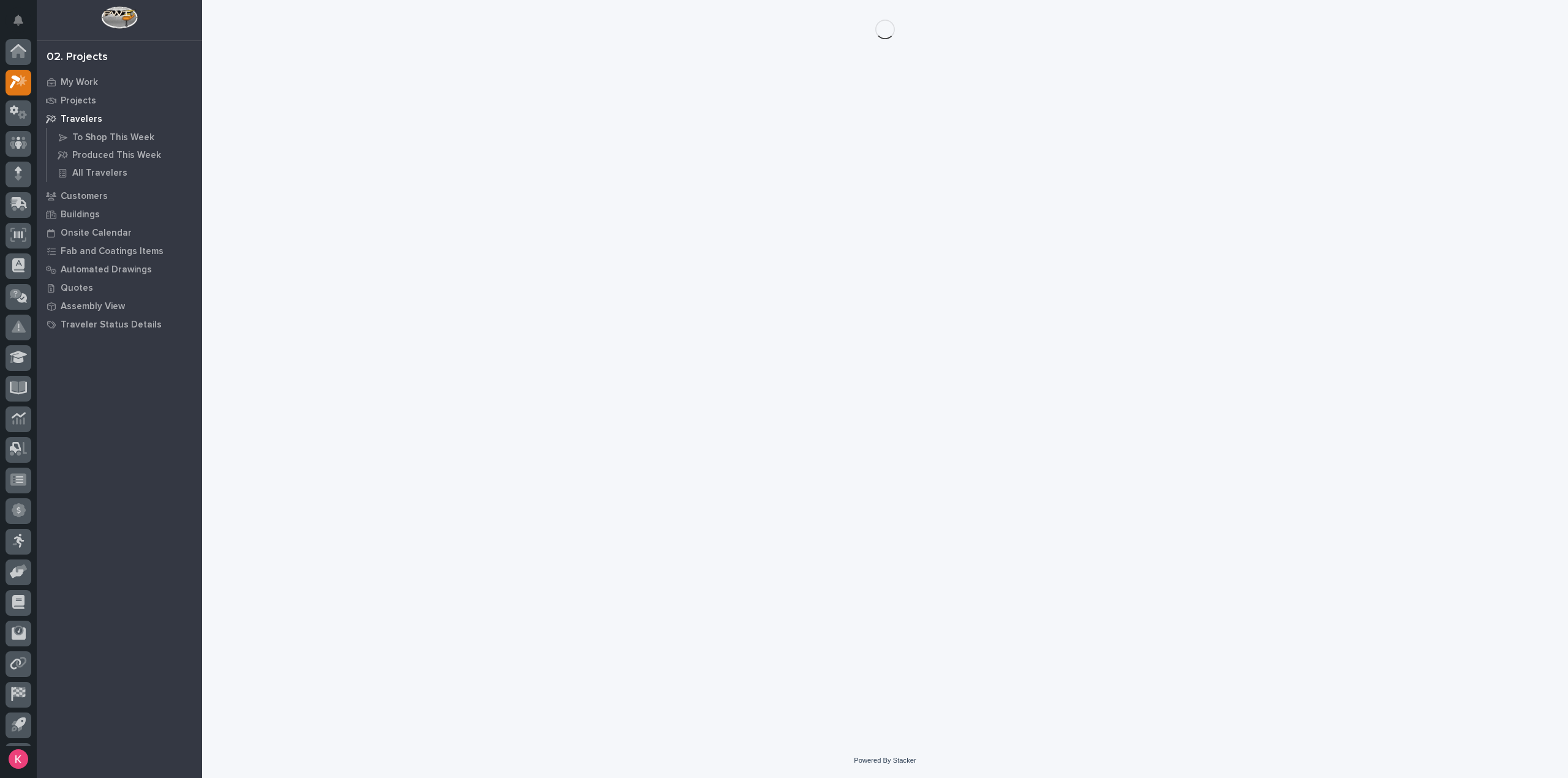
scroll to position [27, 0]
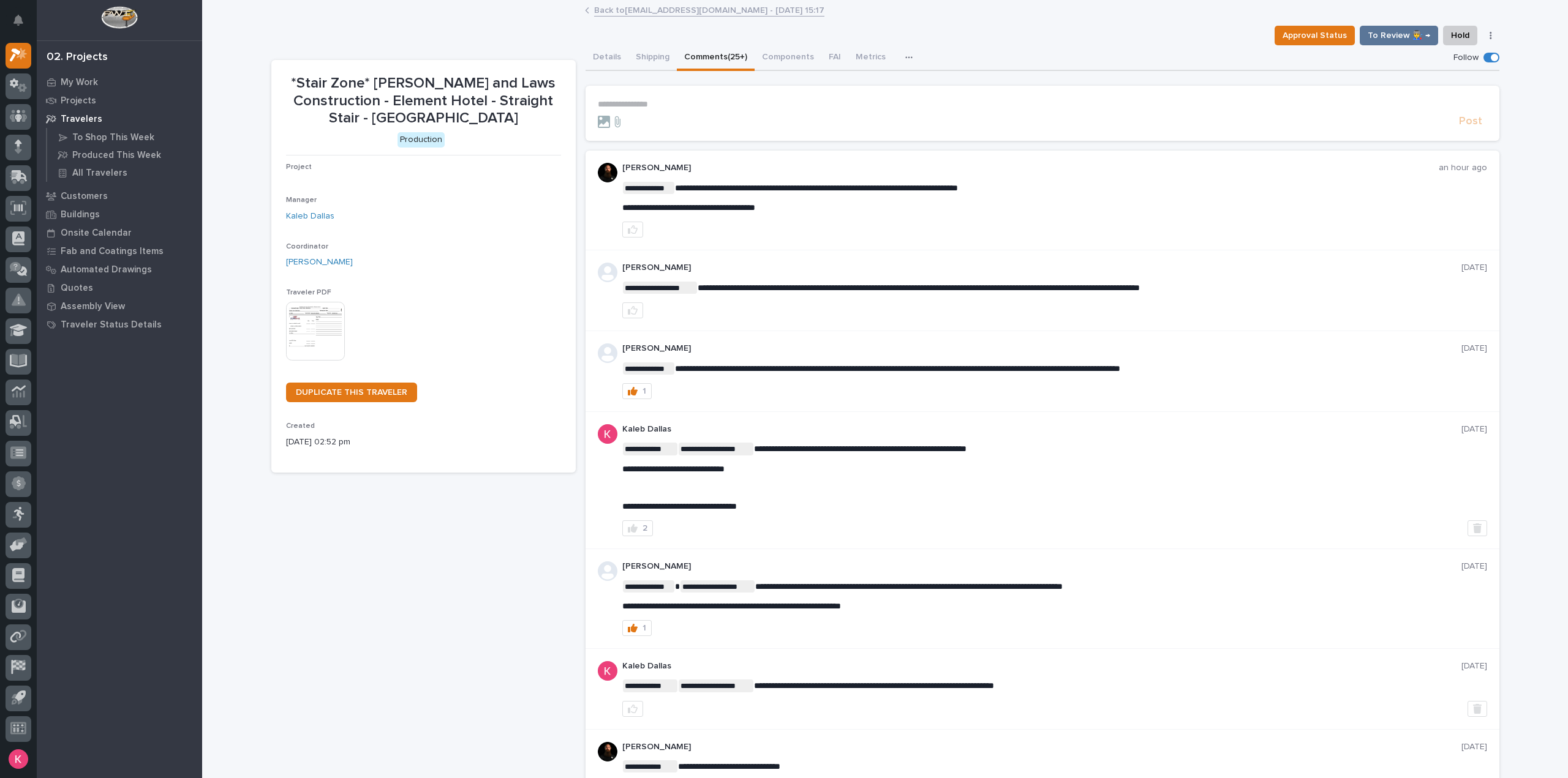
click at [670, 99] on section "**********" at bounding box center [1042, 113] width 913 height 55
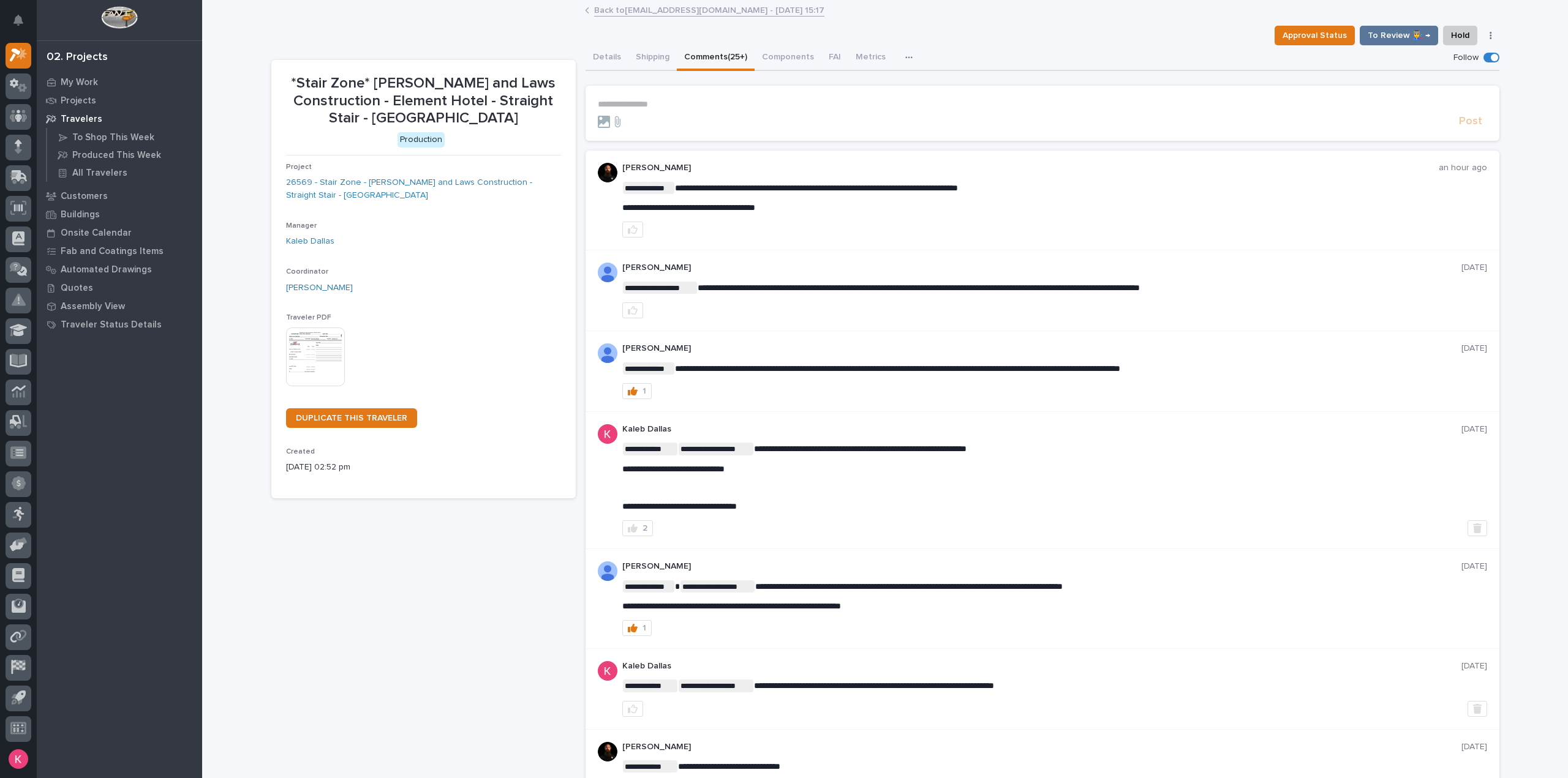
click at [675, 105] on p "**********" at bounding box center [1042, 104] width 889 height 10
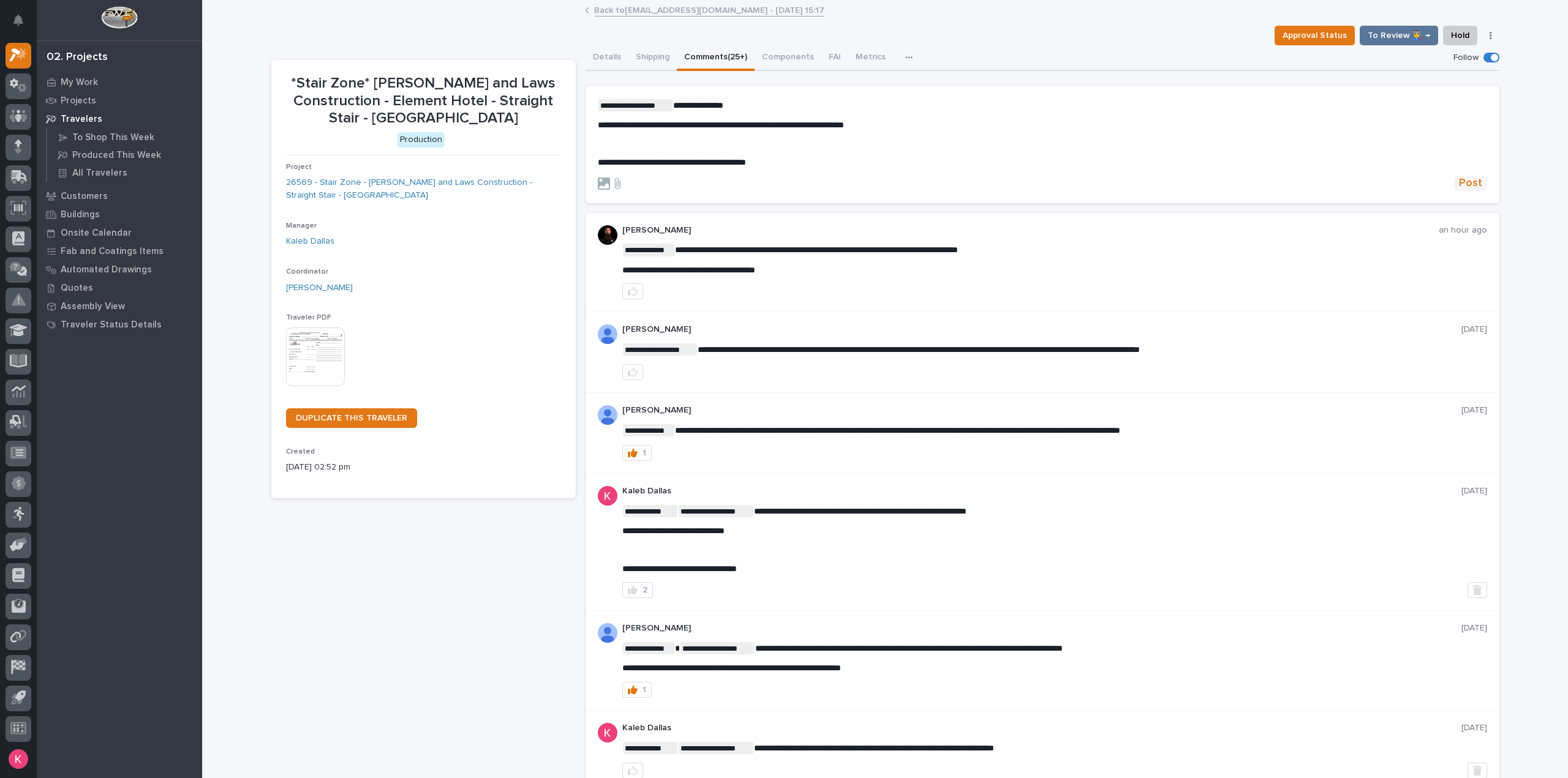
click at [1470, 179] on span "Post" at bounding box center [1469, 183] width 23 height 14
